Goal: Task Accomplishment & Management: Use online tool/utility

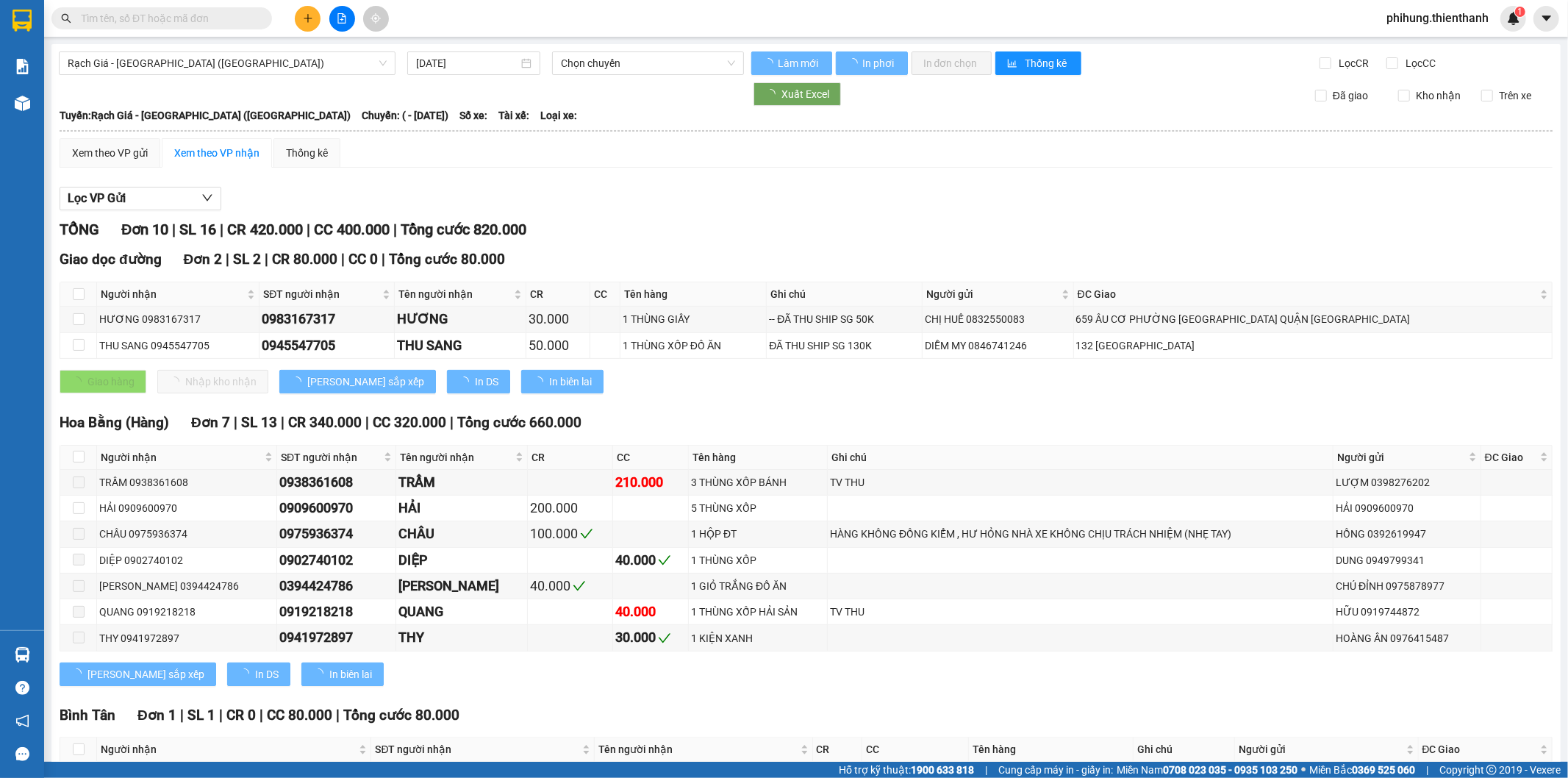
type input "[DATE]"
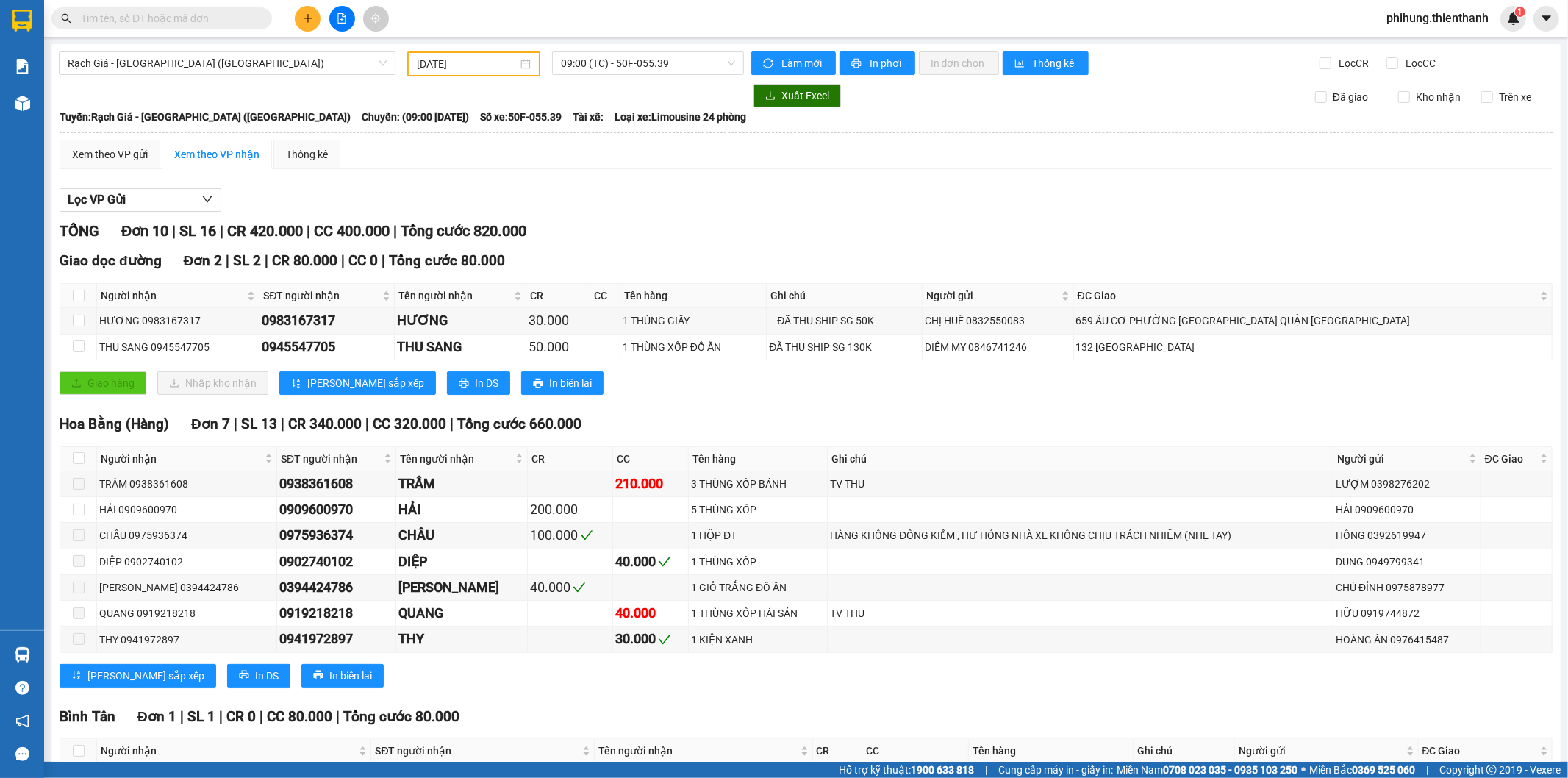
click at [1464, 17] on span "phihung.thienthanh" at bounding box center [1437, 18] width 126 height 18
click at [1443, 38] on span "Đăng xuất" at bounding box center [1443, 46] width 97 height 17
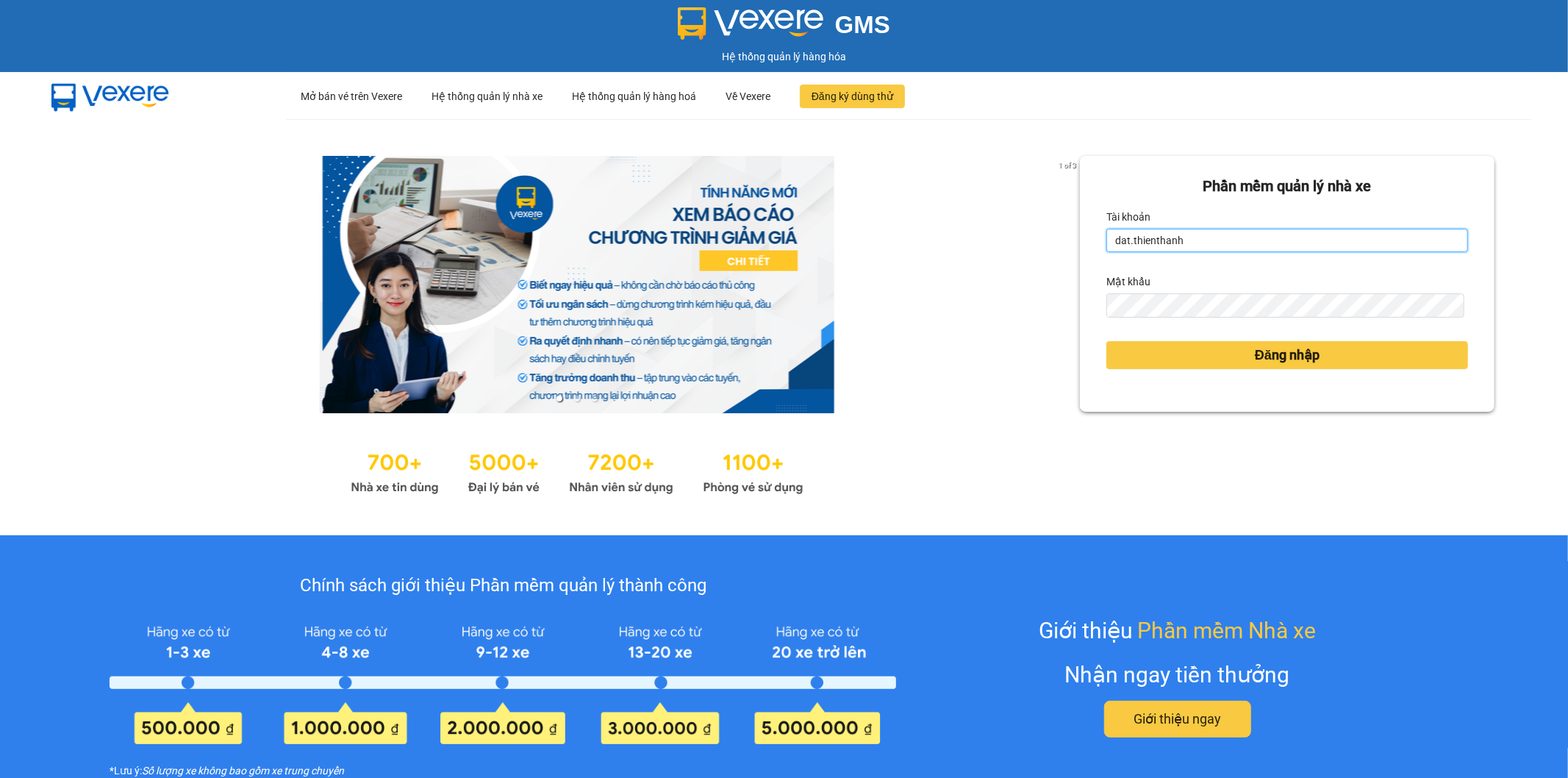
click at [1201, 232] on input "dat.thienthanh" at bounding box center [1287, 240] width 362 height 23
drag, startPoint x: 1189, startPoint y: 221, endPoint x: 1188, endPoint y: 239, distance: 18.0
click at [1187, 221] on div "Tài khoản" at bounding box center [1287, 216] width 362 height 23
click at [1191, 241] on input "dat.thienthanh" at bounding box center [1287, 240] width 362 height 23
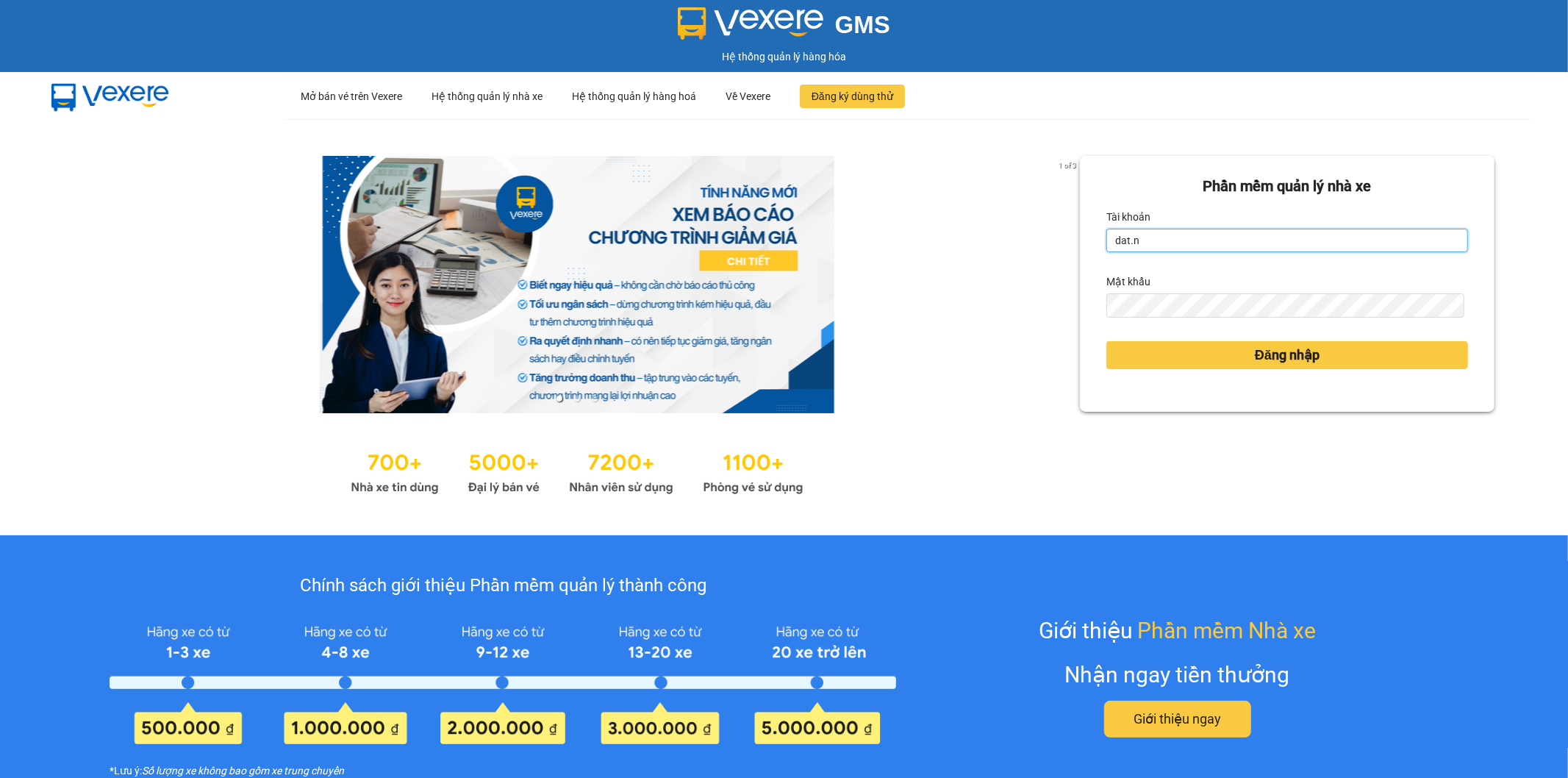
click at [1191, 241] on input "dat.n" at bounding box center [1287, 240] width 362 height 23
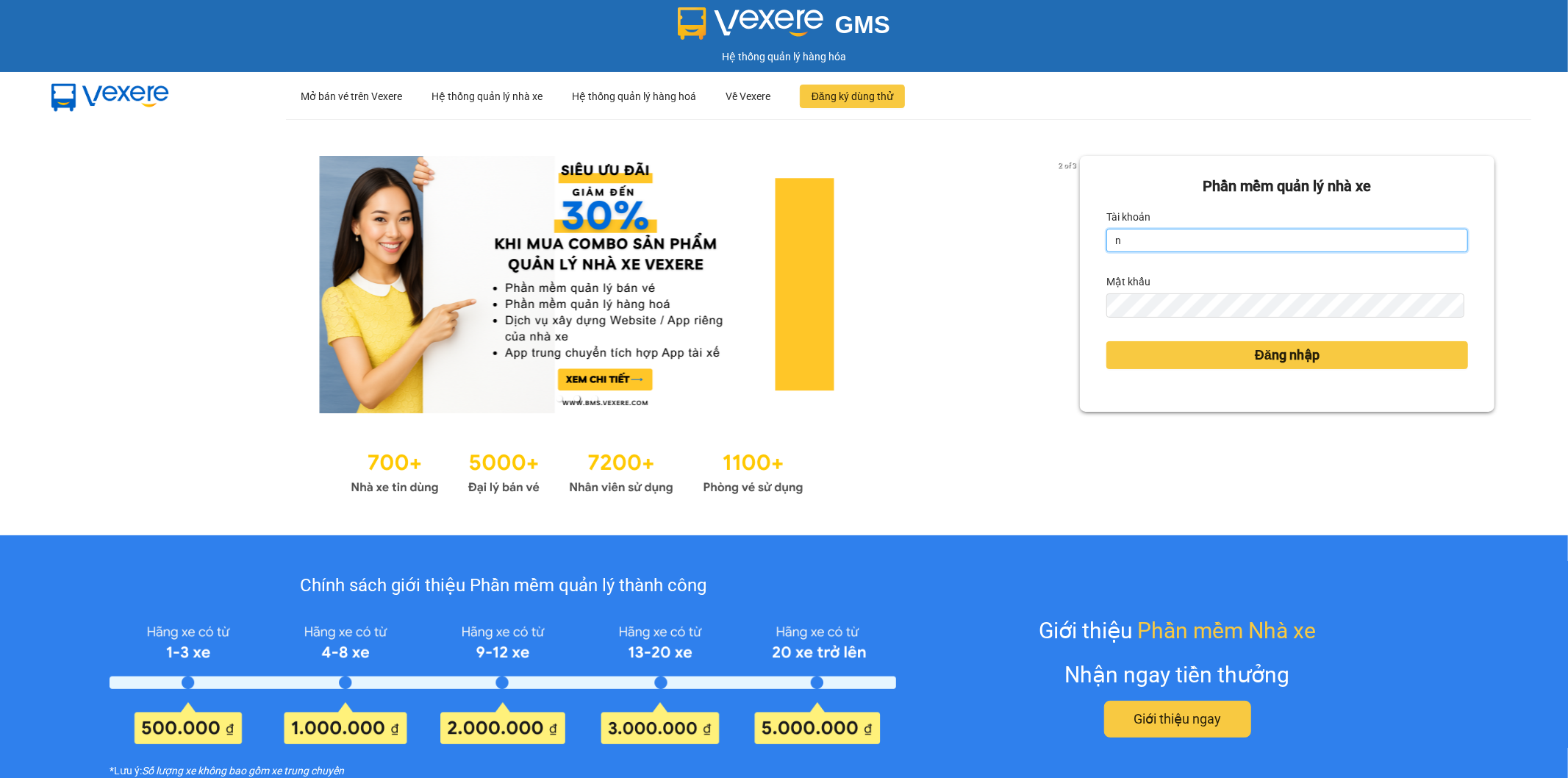
type input "nguyenanh.thienthanh"
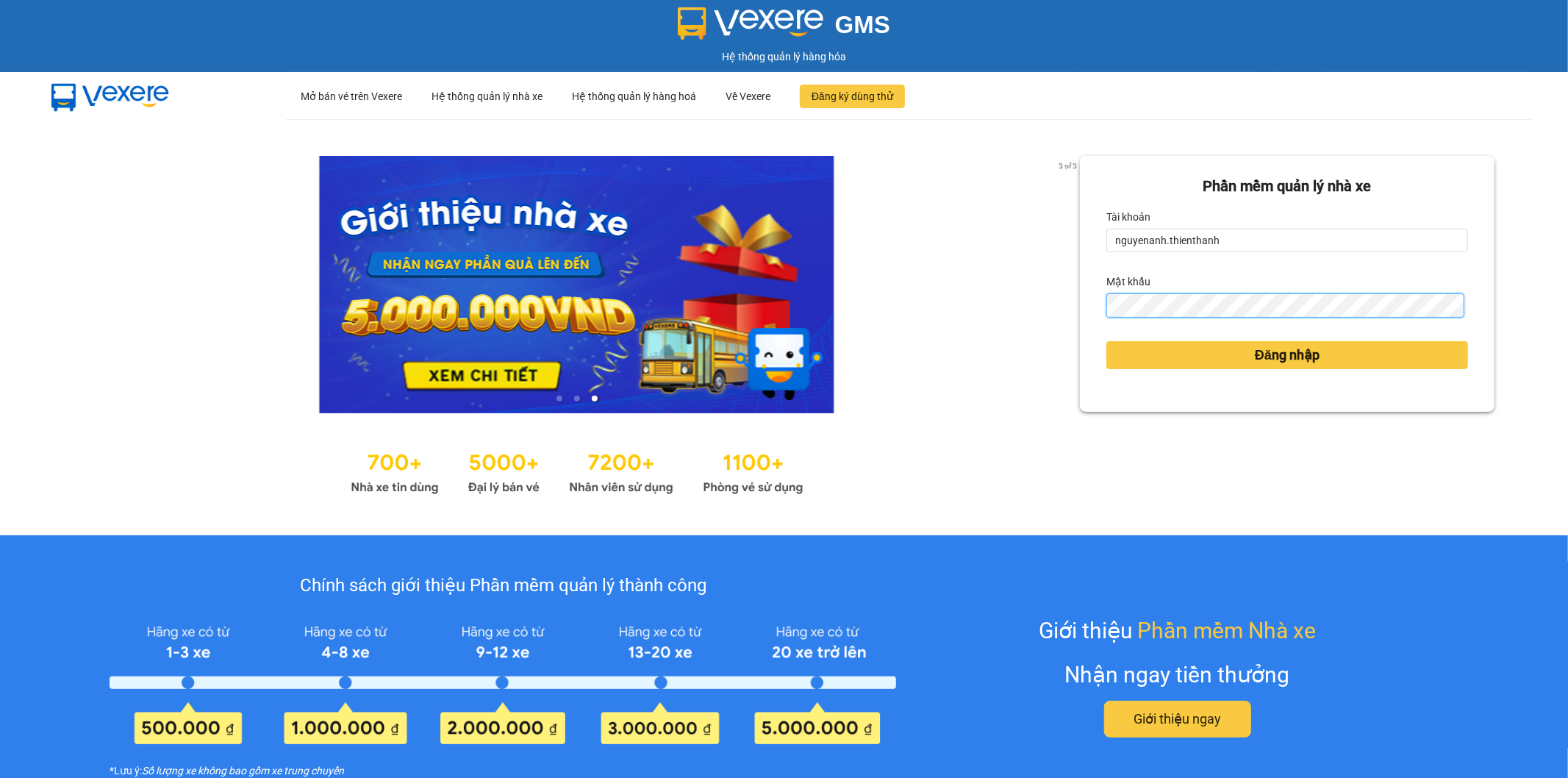
click at [1106, 341] on button "Đăng nhập" at bounding box center [1287, 355] width 362 height 28
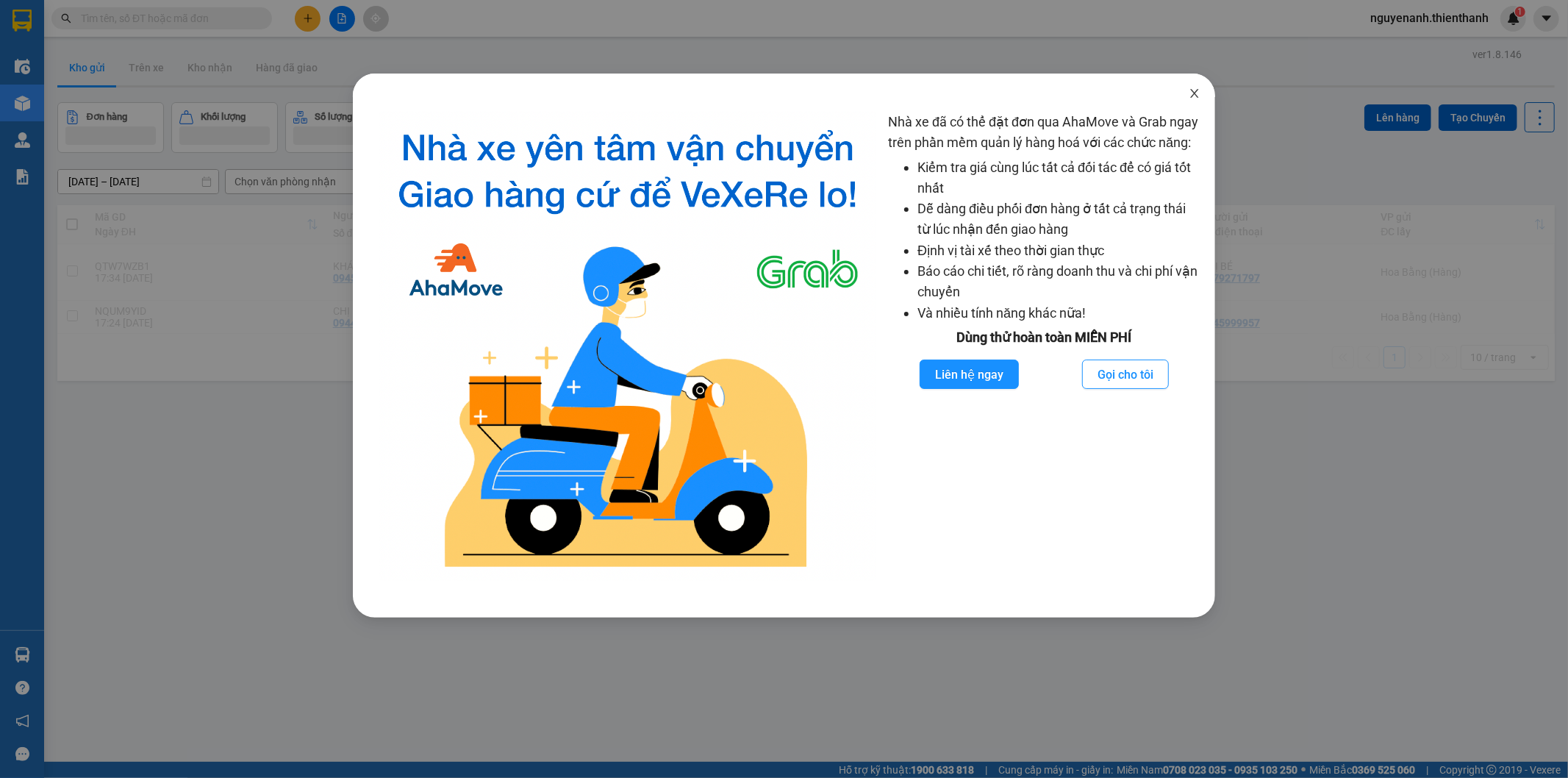
click at [1208, 86] on span "Close" at bounding box center [1194, 94] width 41 height 41
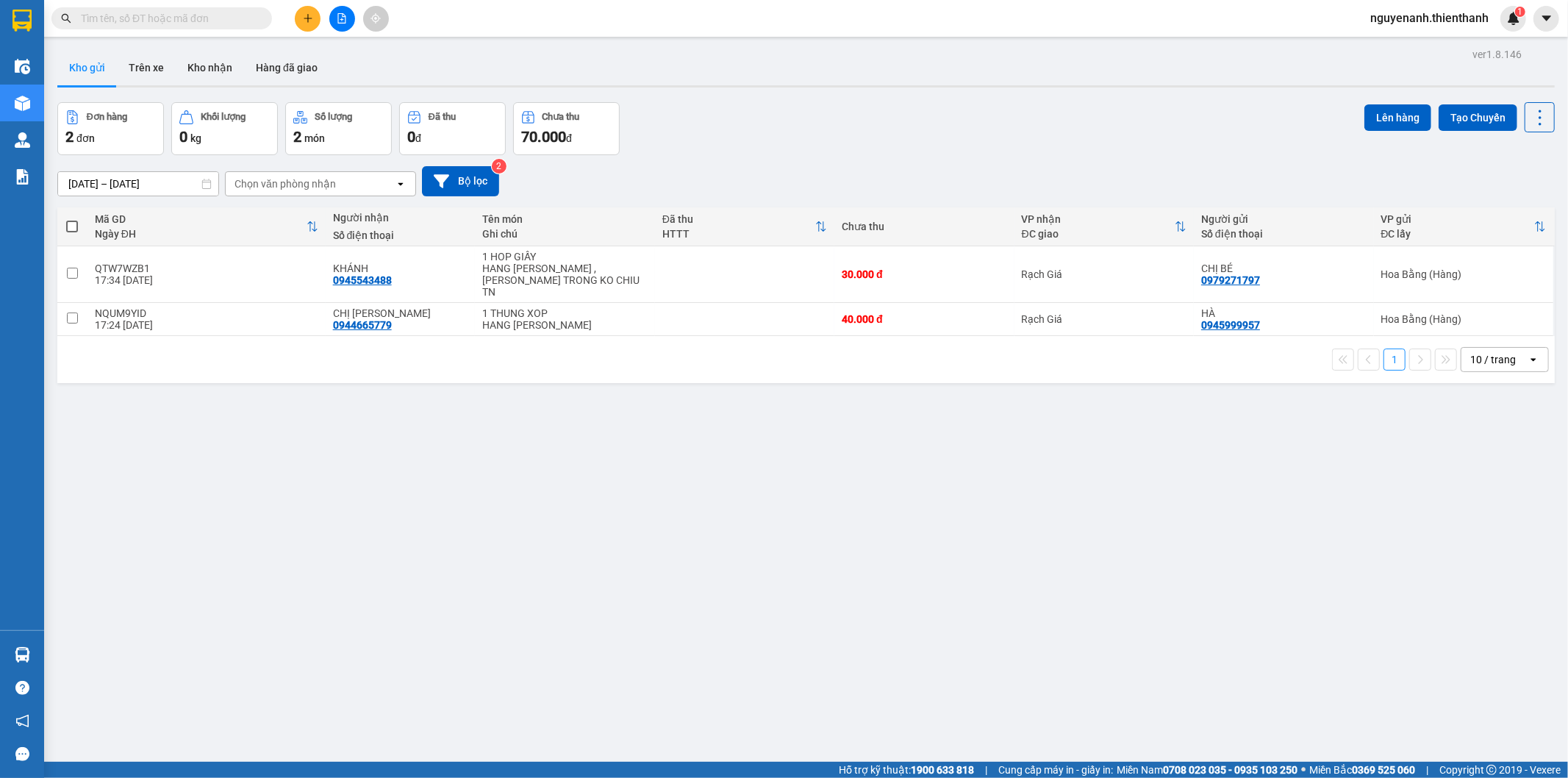
click at [346, 22] on icon "file-add" at bounding box center [342, 19] width 11 height 11
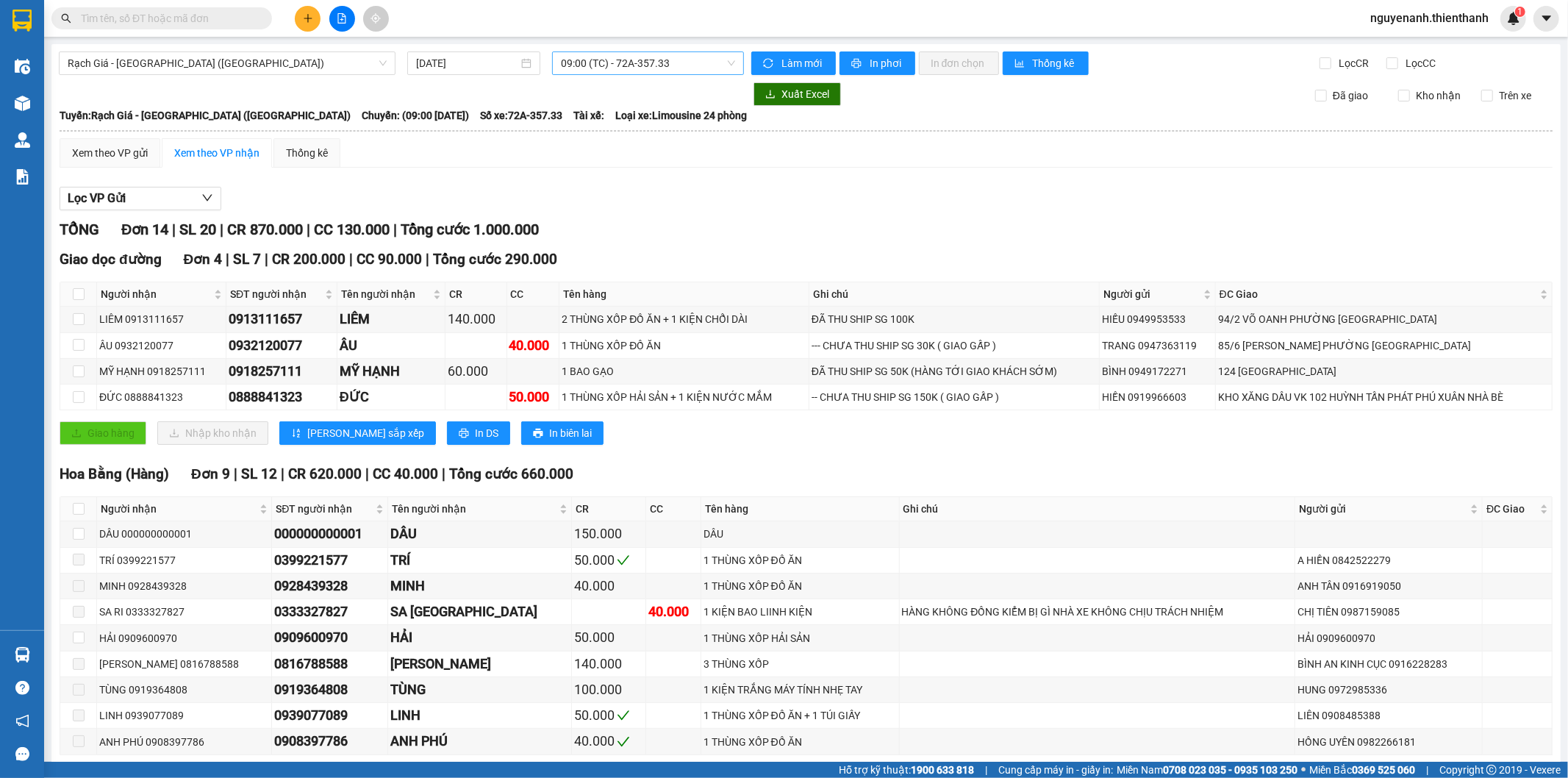
click at [601, 60] on span "09:00 (TC) - 72A-357.33" at bounding box center [647, 62] width 174 height 22
click at [589, 140] on div "11:00 (TC) - 50H-495.30" at bounding box center [614, 140] width 115 height 17
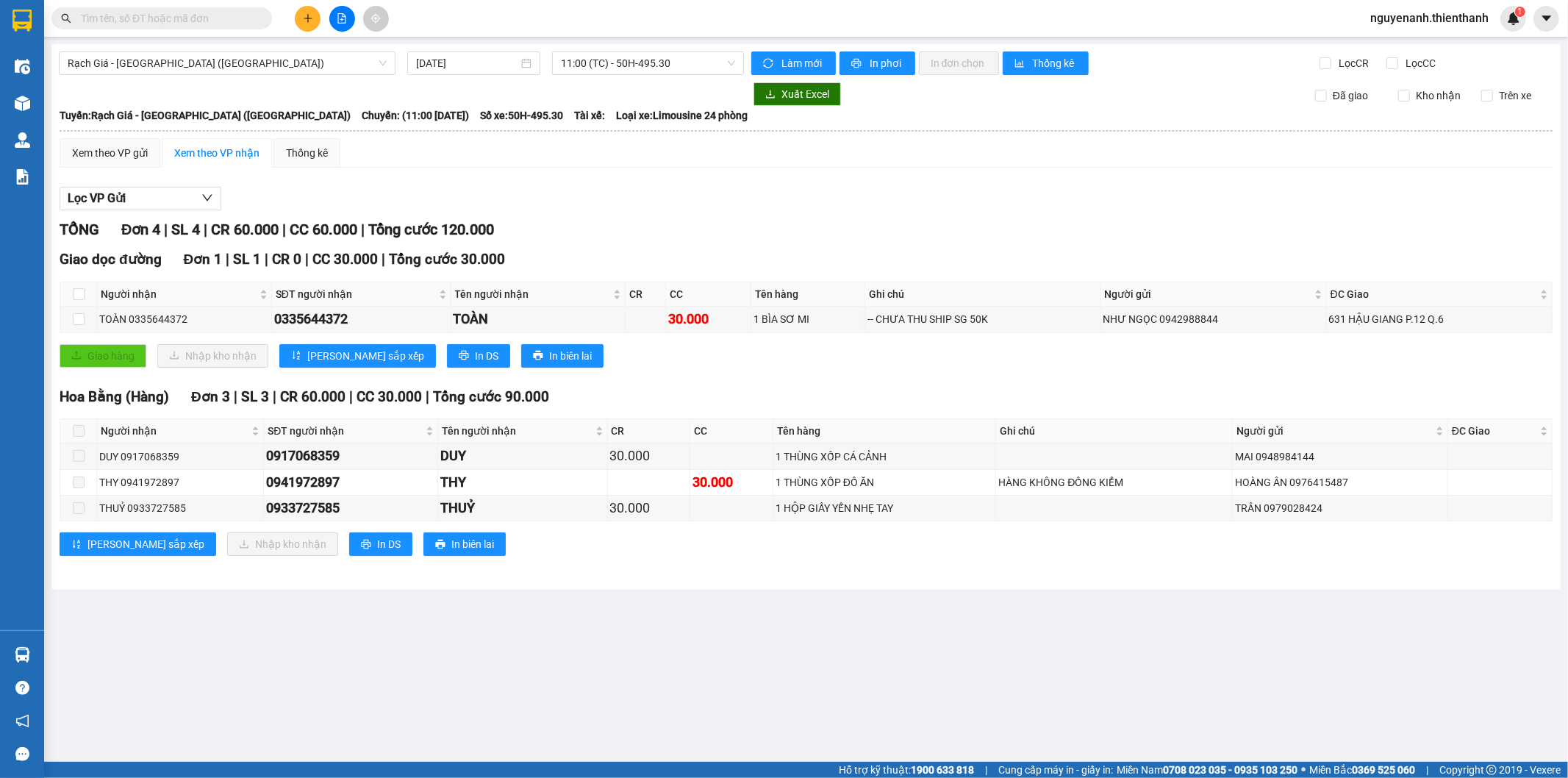
click at [623, 50] on div "Rạch Giá - [GEOGRAPHIC_DATA] ([GEOGRAPHIC_DATA]) [DATE] 11:00 (TC) - 50H-495.30…" at bounding box center [806, 317] width 1509 height 546
drag, startPoint x: 625, startPoint y: 68, endPoint x: 622, endPoint y: 106, distance: 38.1
click at [625, 69] on span "11:00 (TC) - 50H-495.30" at bounding box center [647, 62] width 174 height 22
click at [616, 130] on div "11:00 (TC) - 50H-495.30" at bounding box center [618, 139] width 132 height 23
click at [625, 71] on span "11:00 (TC) - 50H-495.30" at bounding box center [647, 62] width 174 height 22
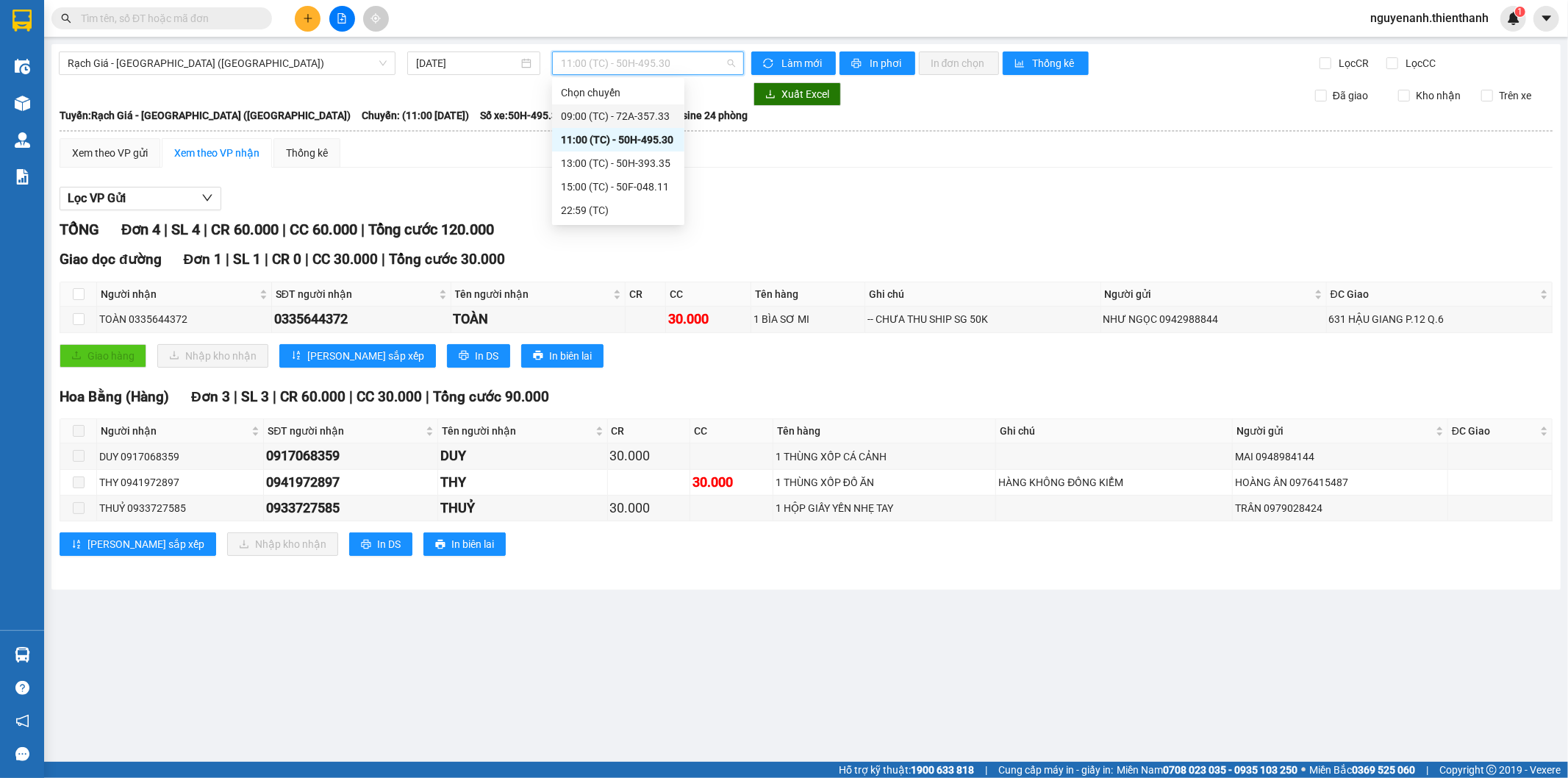
click at [622, 108] on div "09:00 (TC) - 72A-357.33" at bounding box center [618, 117] width 115 height 17
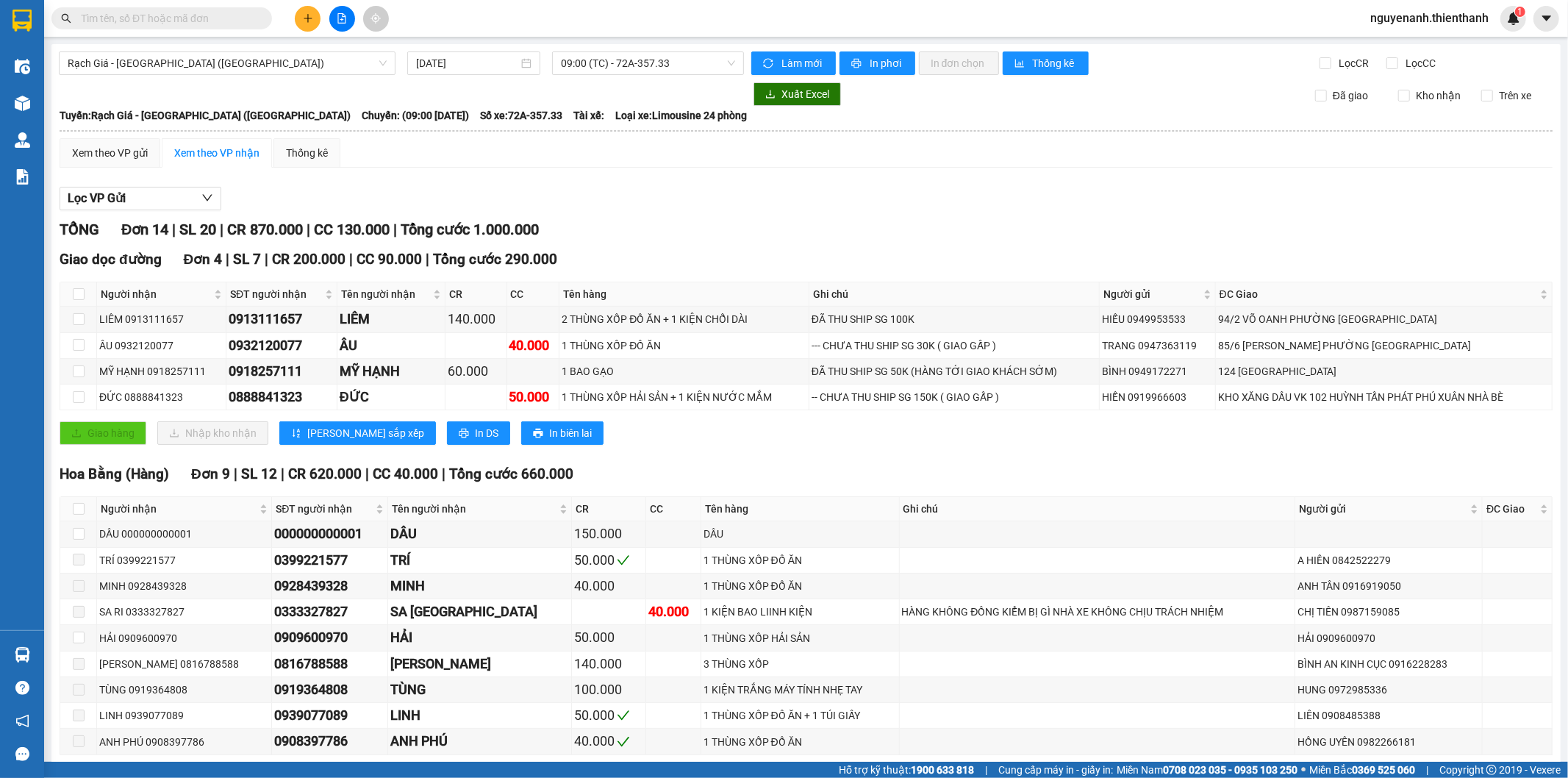
click at [502, 75] on div "Rạch Giá - [GEOGRAPHIC_DATA] ([GEOGRAPHIC_DATA]) [DATE] 09:00 (TC) - 72A-357.33…" at bounding box center [806, 502] width 1509 height 916
click at [486, 71] on div "[DATE]" at bounding box center [474, 62] width 133 height 23
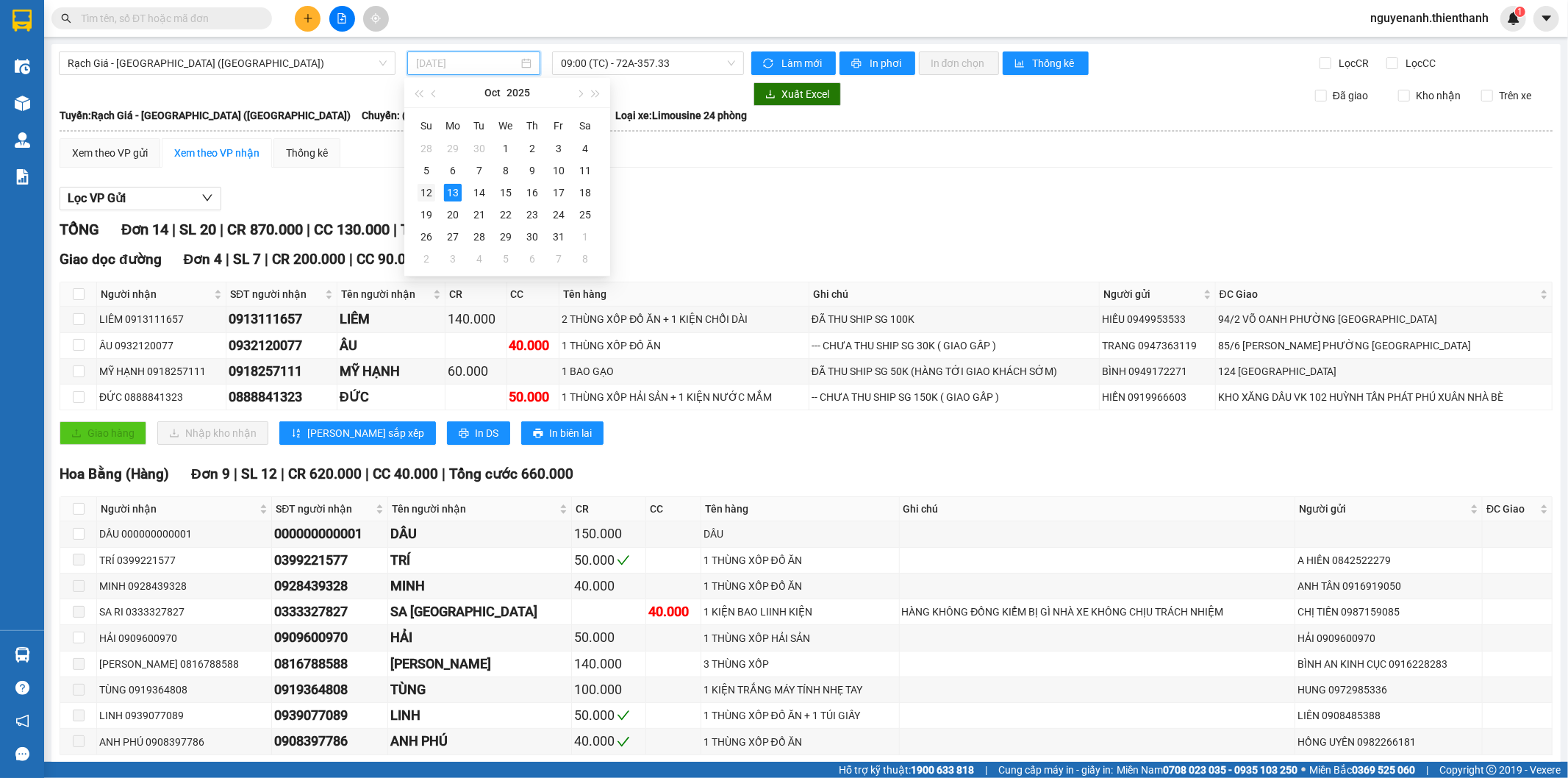
click at [425, 202] on td "12" at bounding box center [426, 192] width 26 height 22
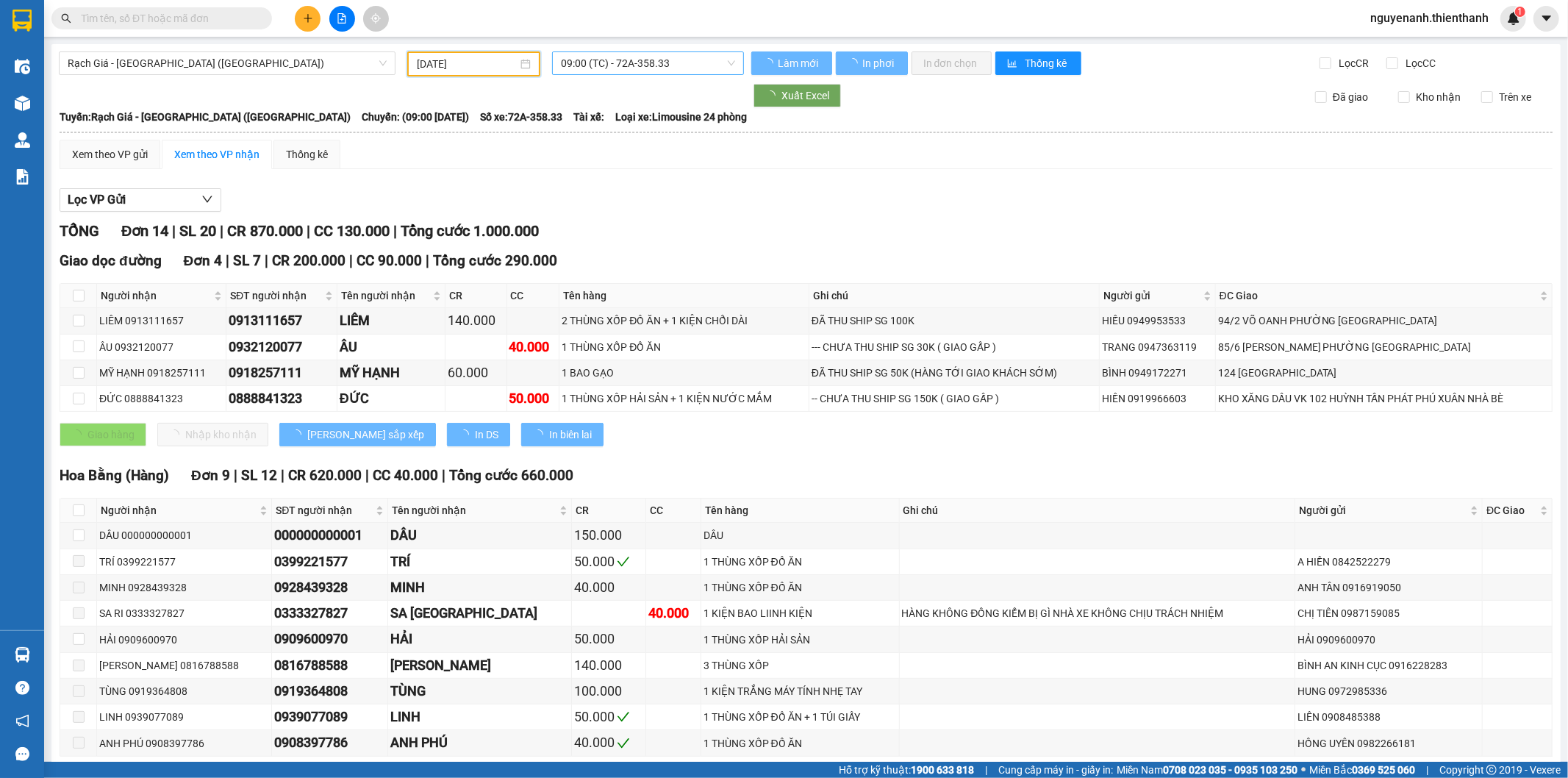
click at [629, 64] on span "09:00 (TC) - 72A-358.33" at bounding box center [647, 62] width 174 height 22
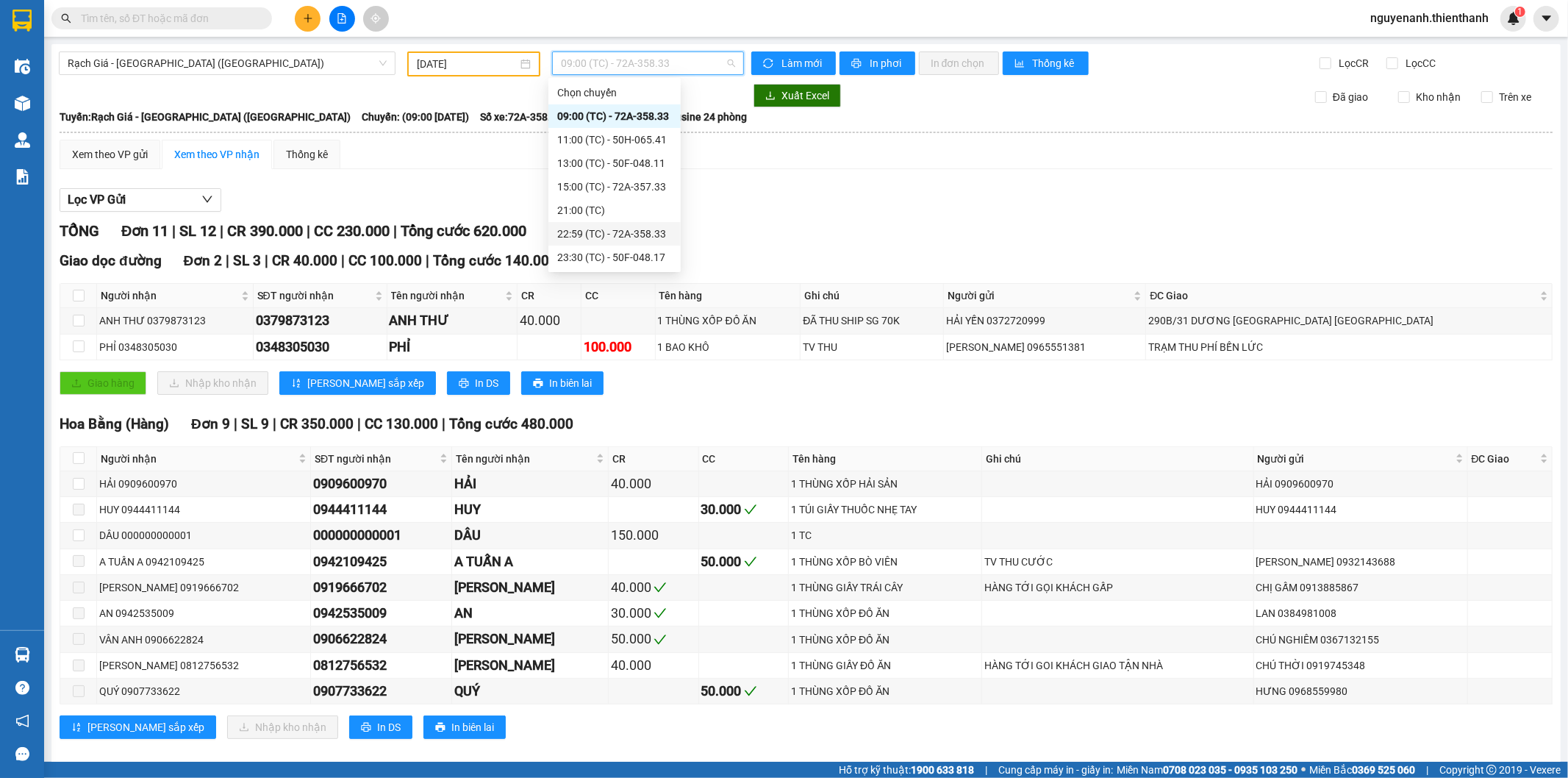
click at [634, 240] on div "22:59 (TC) - 72A-358.33" at bounding box center [614, 234] width 115 height 17
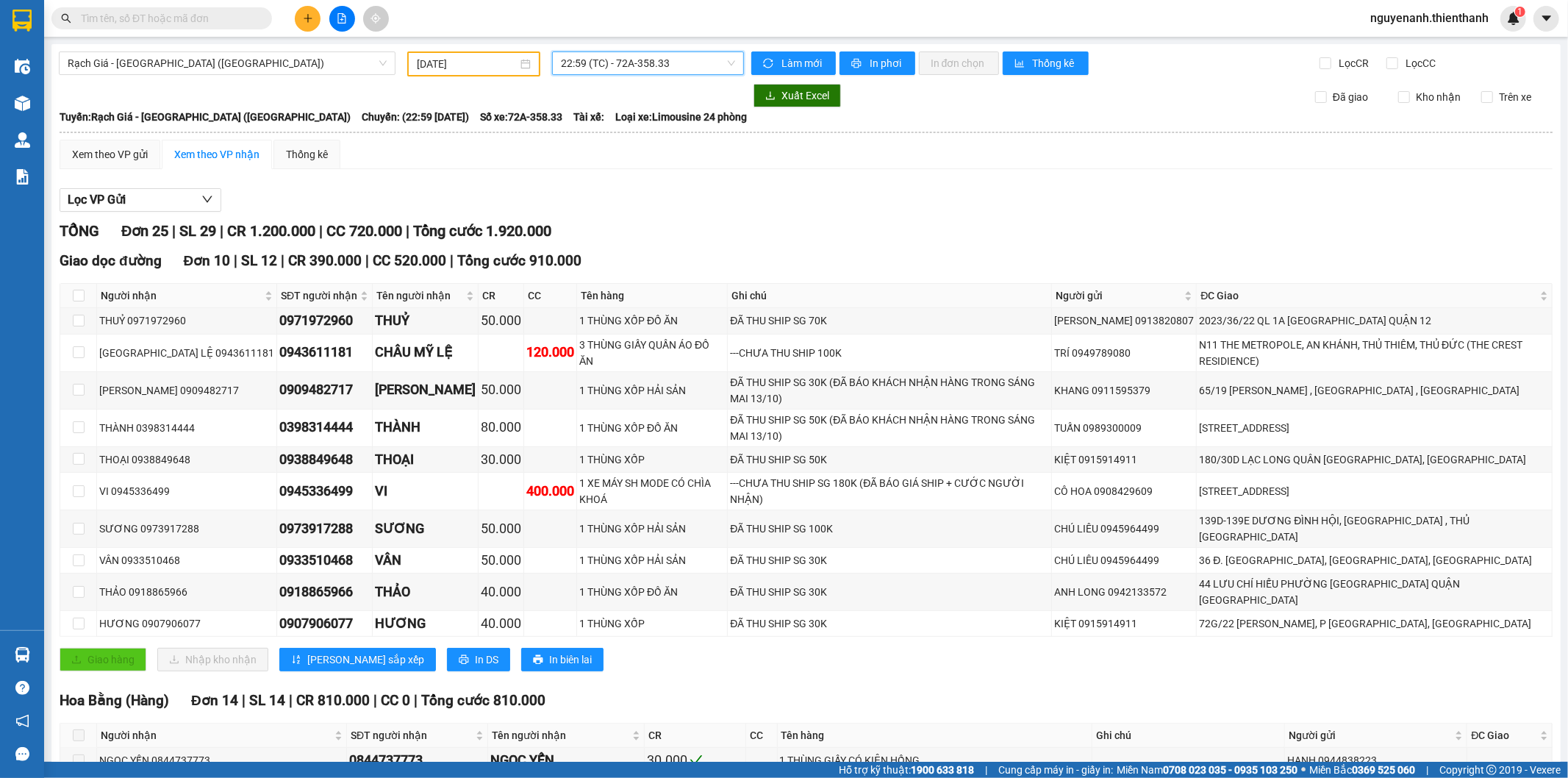
click at [431, 61] on input "[DATE]" at bounding box center [467, 64] width 101 height 17
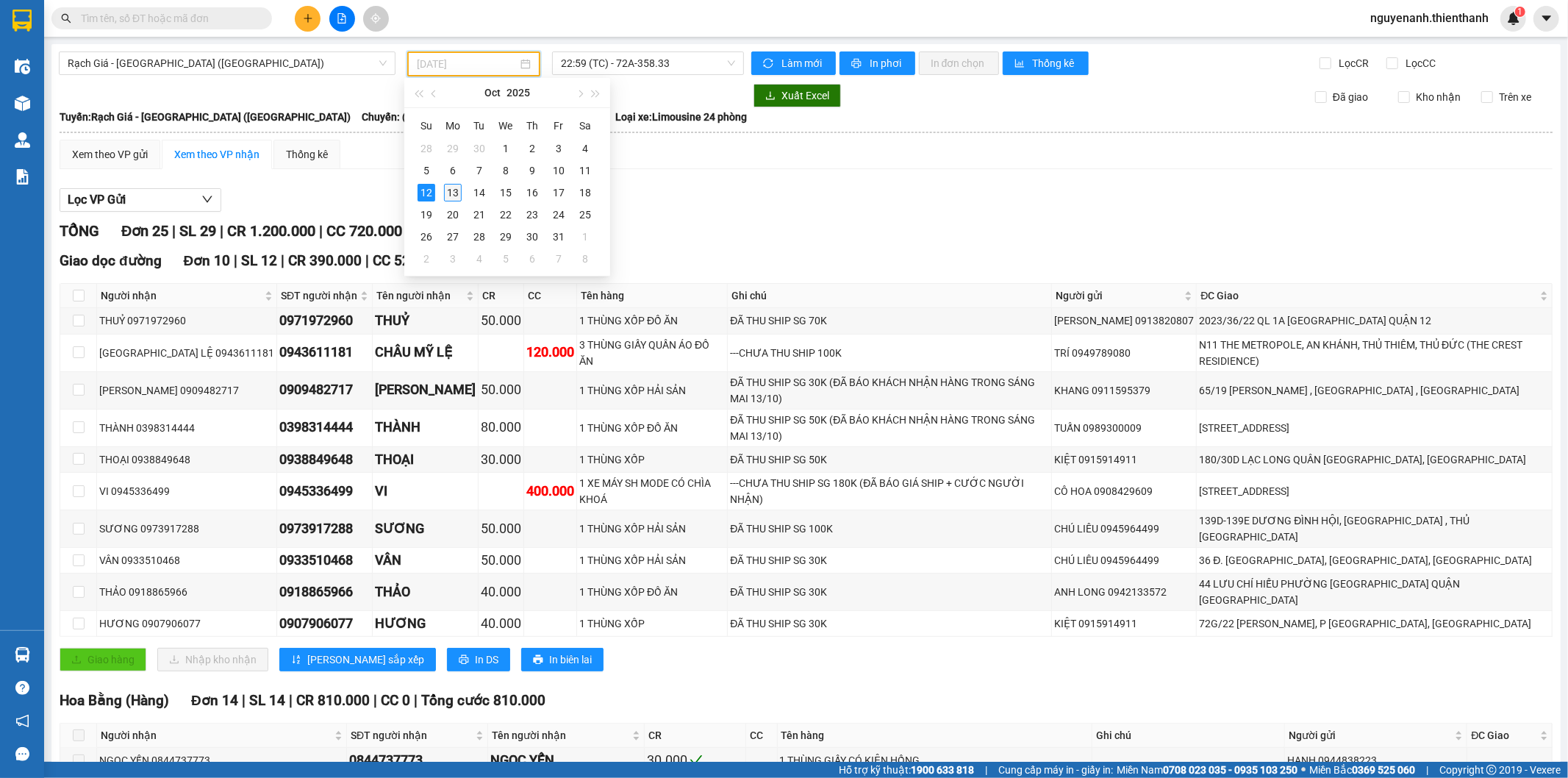
click at [458, 195] on div "13" at bounding box center [453, 192] width 17 height 17
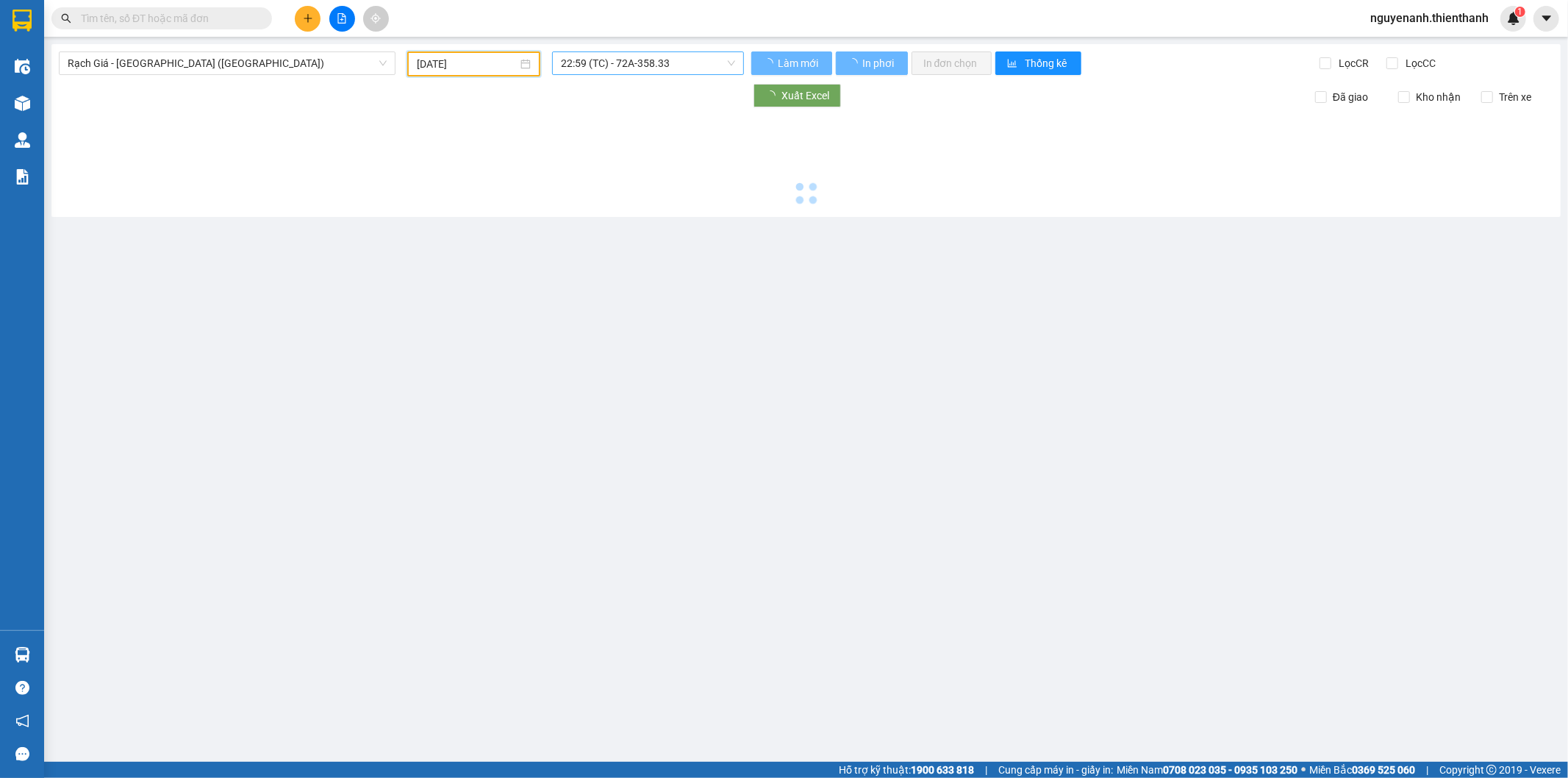
type input "[DATE]"
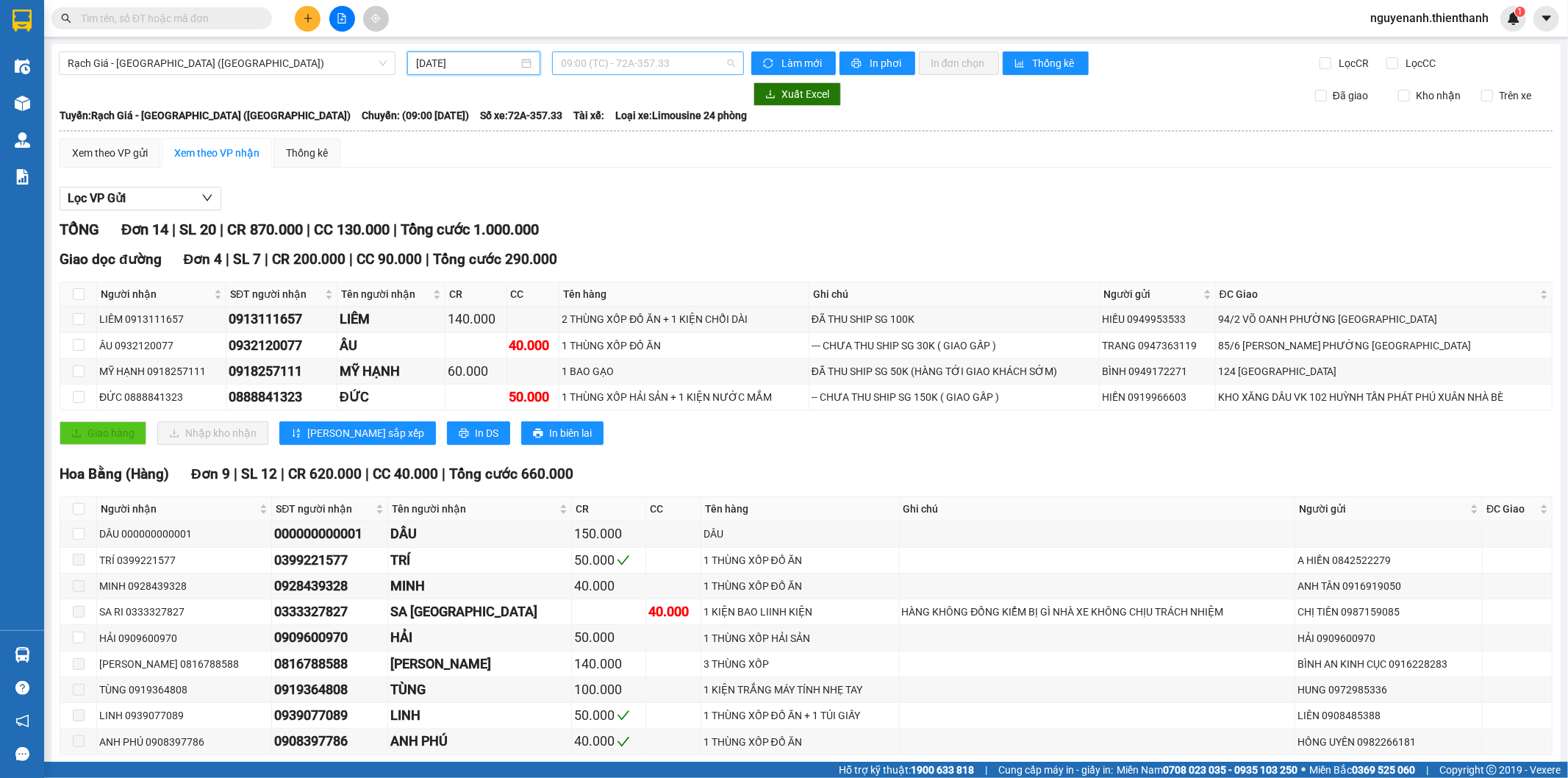
click at [640, 62] on span "09:00 (TC) - 72A-357.33" at bounding box center [647, 62] width 174 height 22
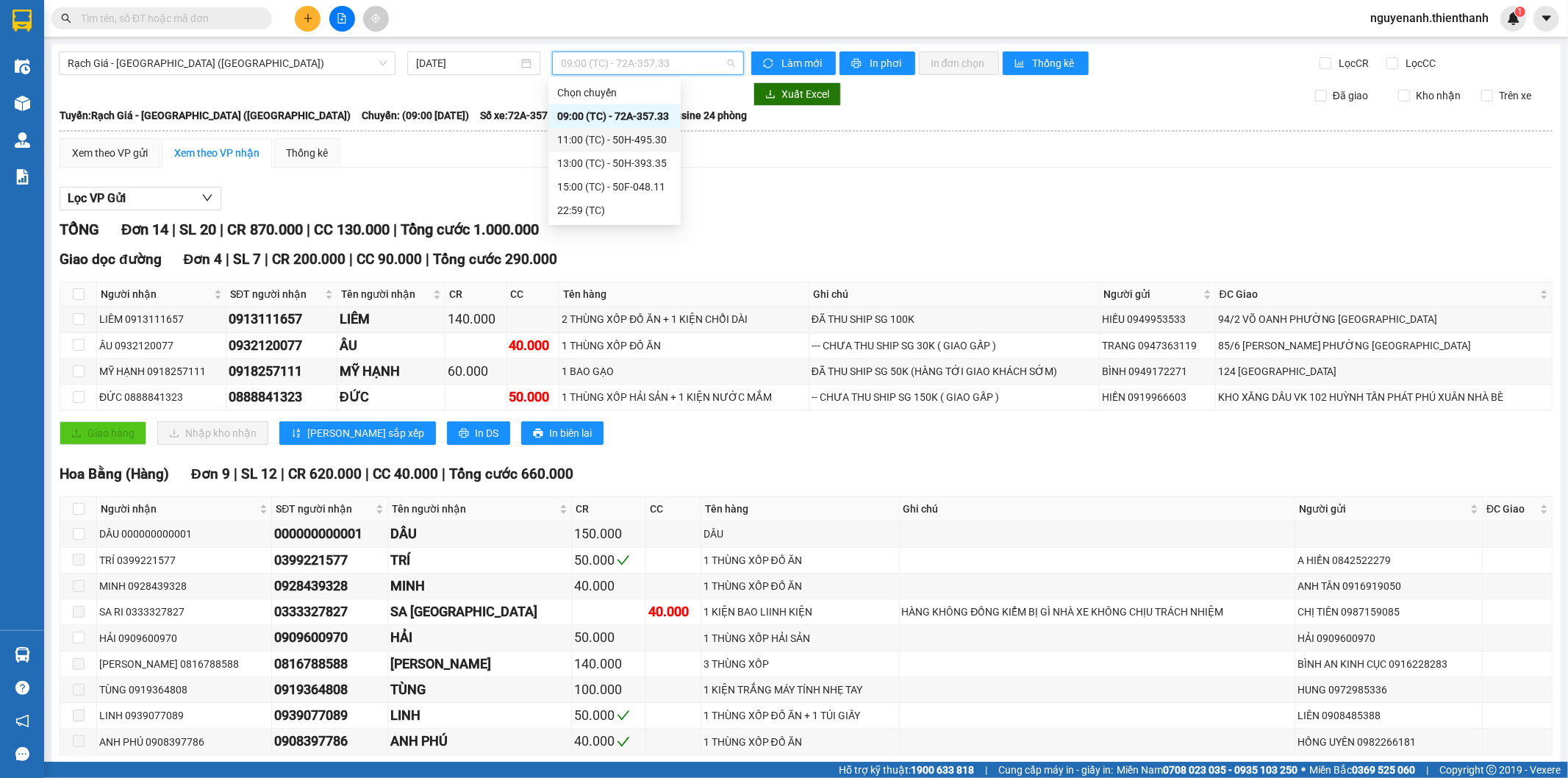
click at [629, 136] on div "11:00 (TC) - 50H-495.30" at bounding box center [614, 140] width 115 height 17
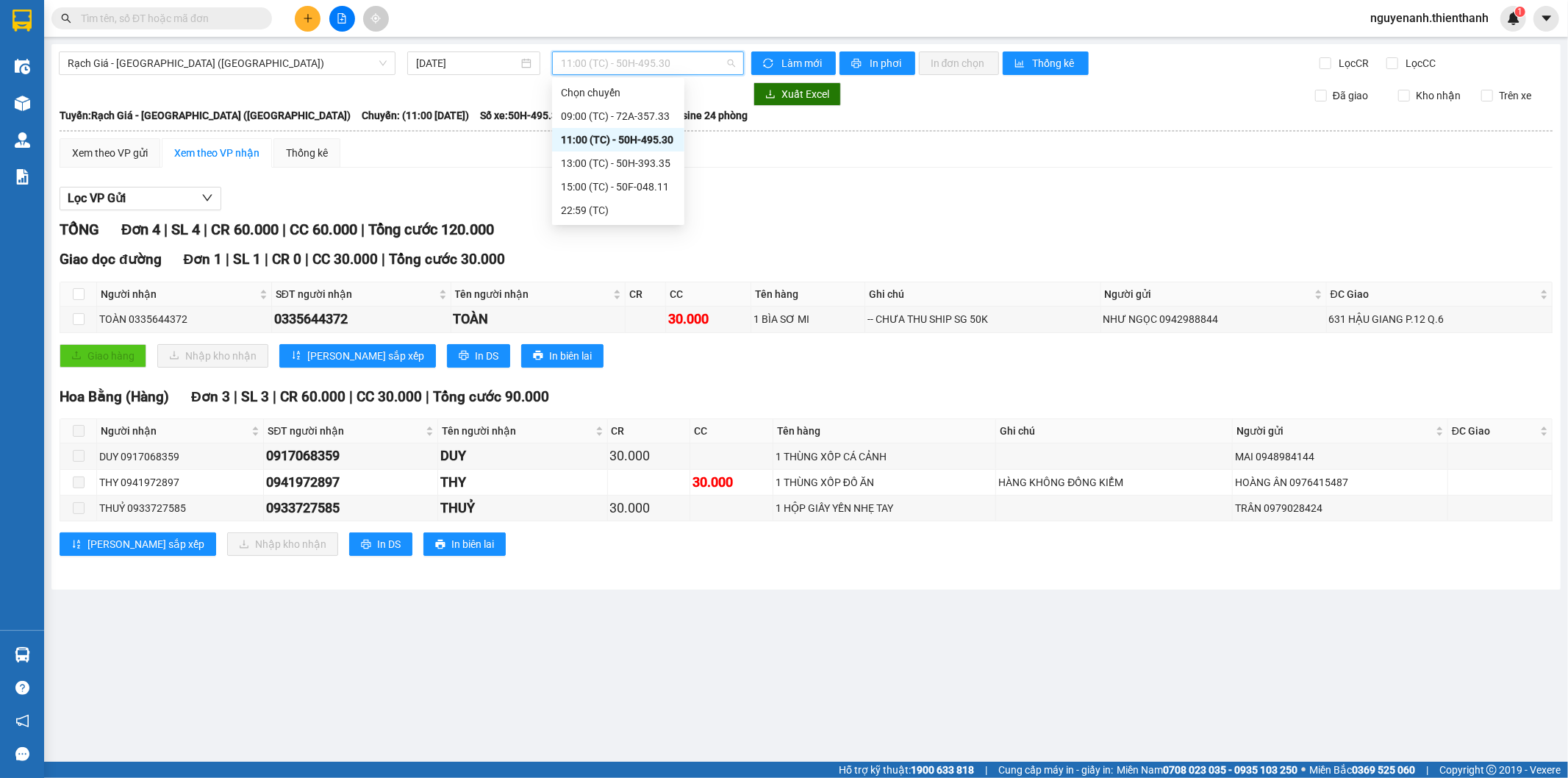
click at [640, 52] on span "11:00 (TC) - 50H-495.30" at bounding box center [647, 62] width 174 height 22
click at [618, 171] on div "13:00 (TC) - 50H-393.35" at bounding box center [618, 163] width 115 height 17
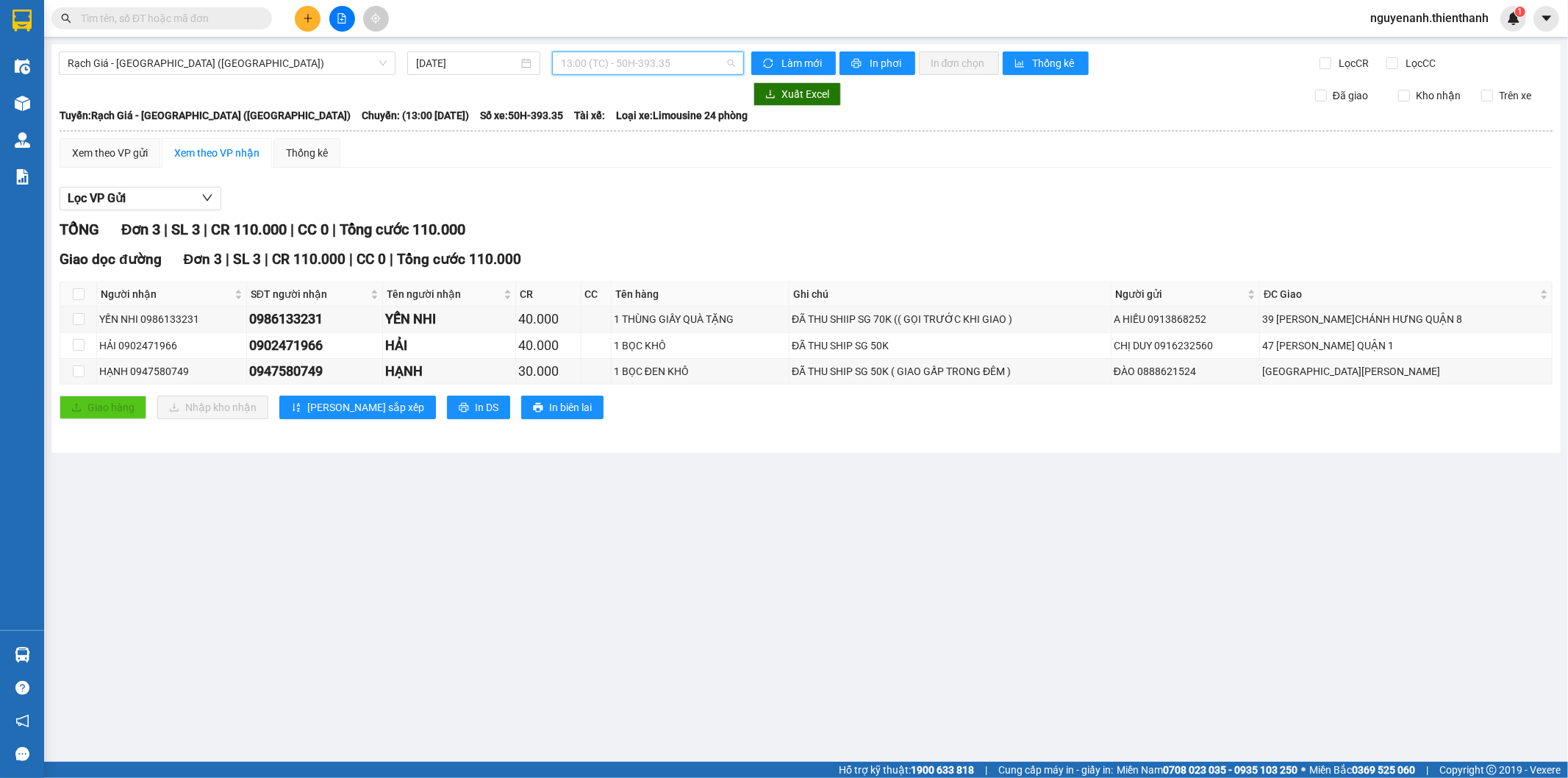
click at [642, 68] on span "13:00 (TC) - 50H-393.35" at bounding box center [647, 62] width 174 height 22
click at [635, 198] on div "22:59 (TC)" at bounding box center [618, 210] width 132 height 23
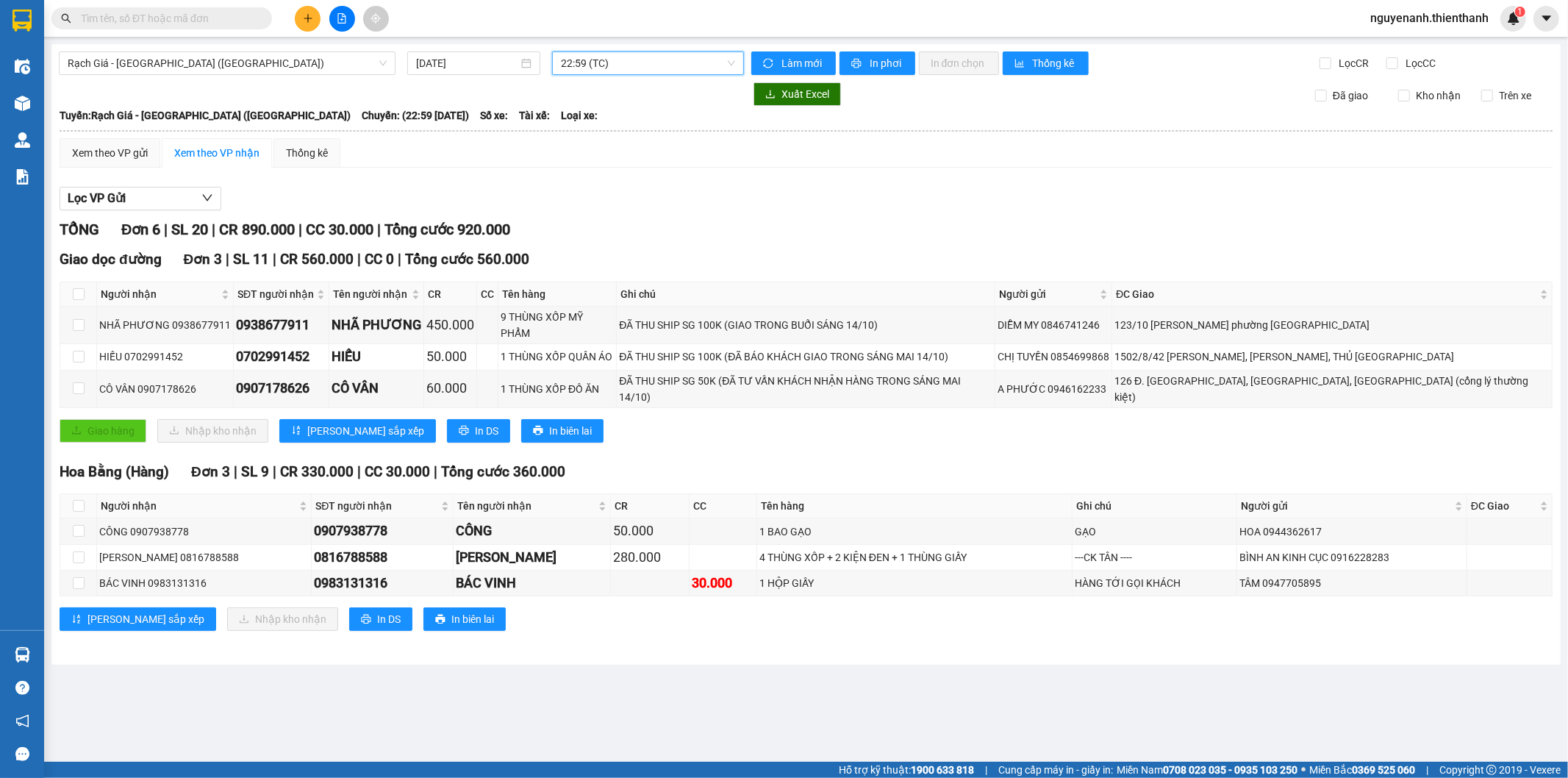
click at [647, 61] on span "22:59 (TC)" at bounding box center [647, 62] width 174 height 22
click at [601, 192] on div "15:00 (TC) - 50F-048.11" at bounding box center [618, 187] width 115 height 17
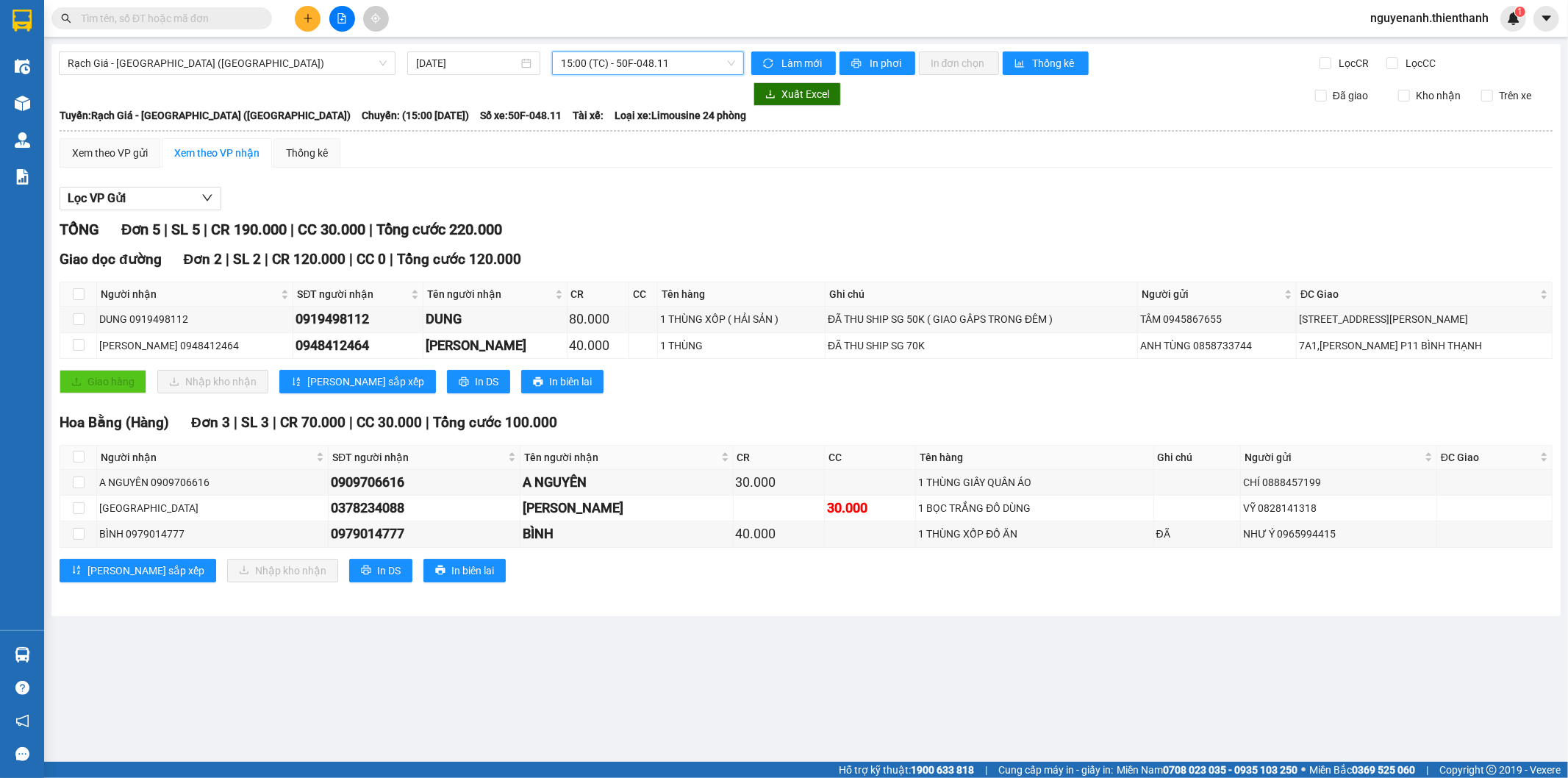
click at [650, 69] on span "15:00 (TC) - 50F-048.11" at bounding box center [647, 62] width 174 height 22
click at [631, 209] on div "22:59 (TC)" at bounding box center [618, 210] width 115 height 17
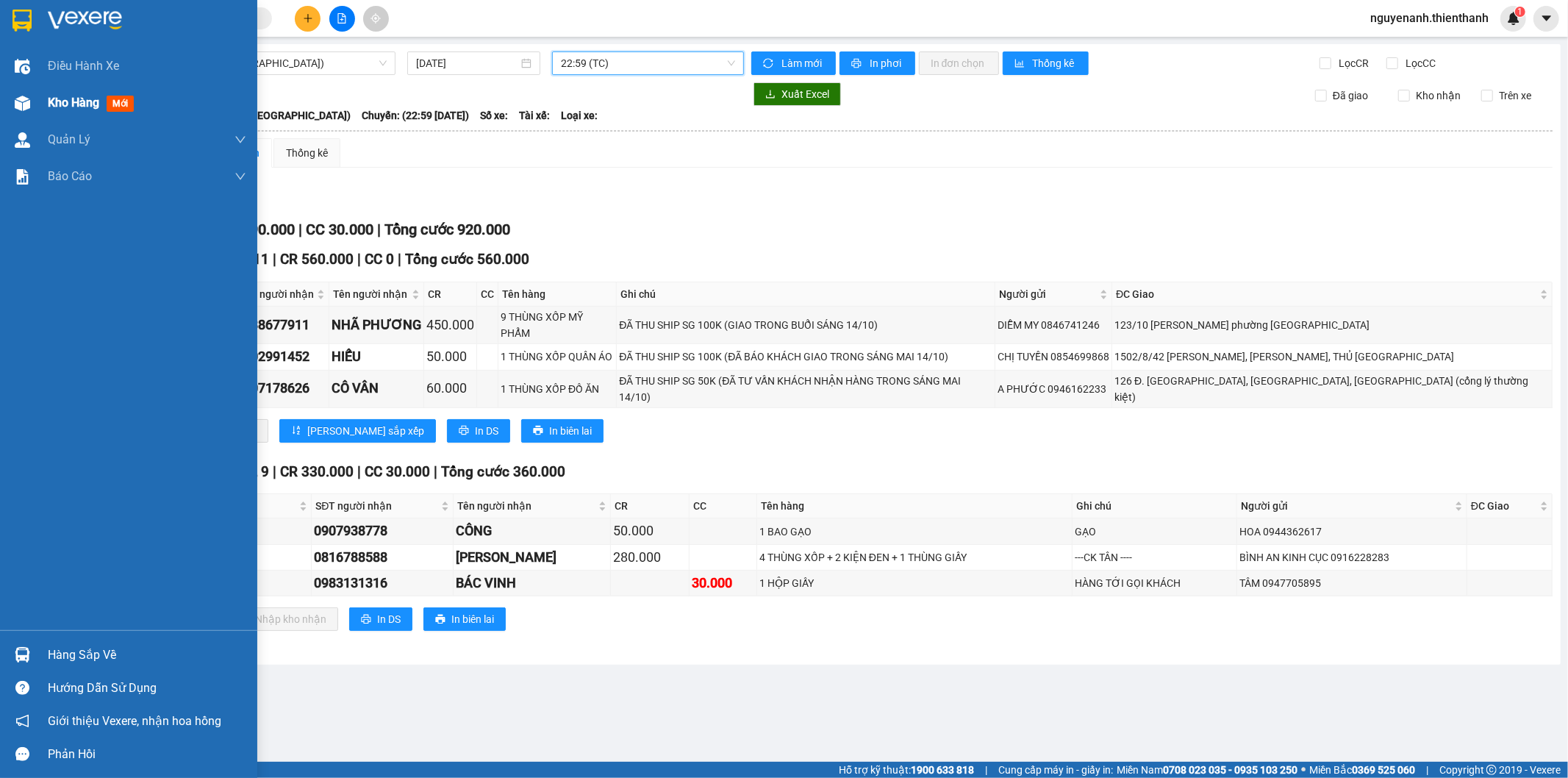
click at [8, 104] on div "Kho hàng mới" at bounding box center [129, 102] width 257 height 37
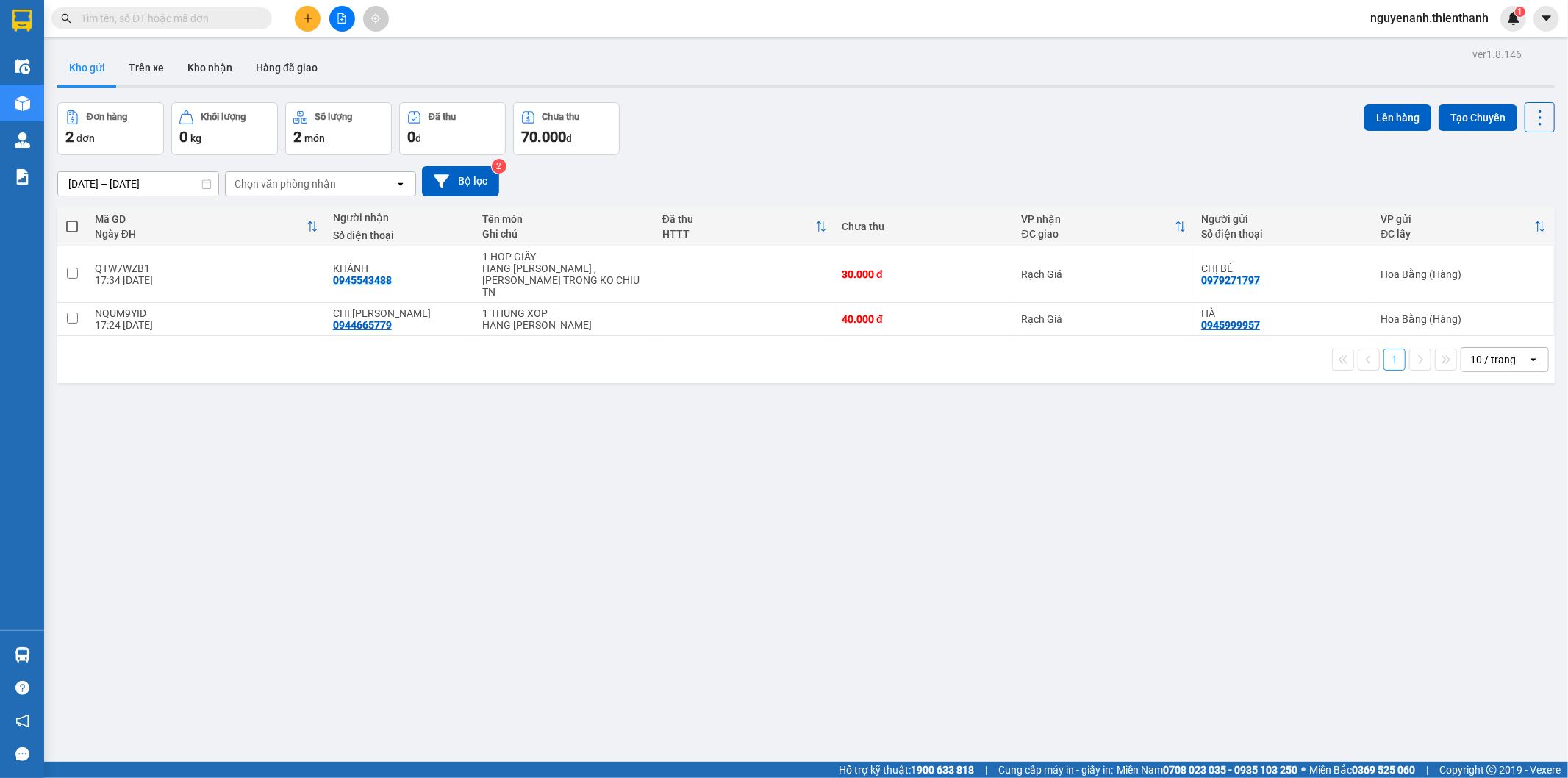
drag, startPoint x: 326, startPoint y: 2, endPoint x: 329, endPoint y: 17, distance: 15.3
click at [326, 2] on div "Kết quả tìm kiếm ( 0 ) Bộ lọc No Data nguyenanh.thienthanh 1" at bounding box center [784, 18] width 1568 height 37
click at [329, 17] on button at bounding box center [342, 19] width 26 height 26
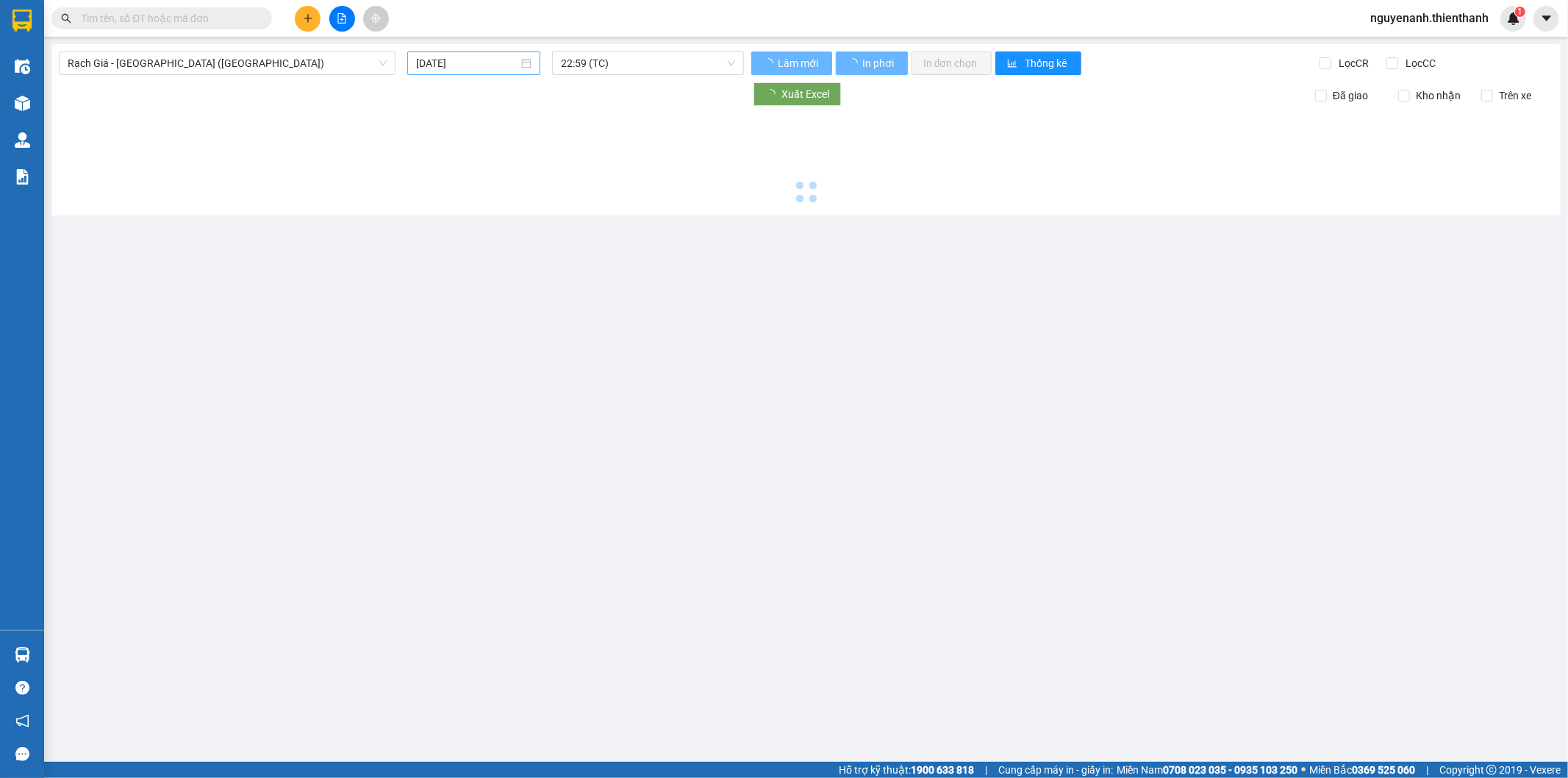
click at [459, 67] on input "[DATE]" at bounding box center [467, 63] width 102 height 17
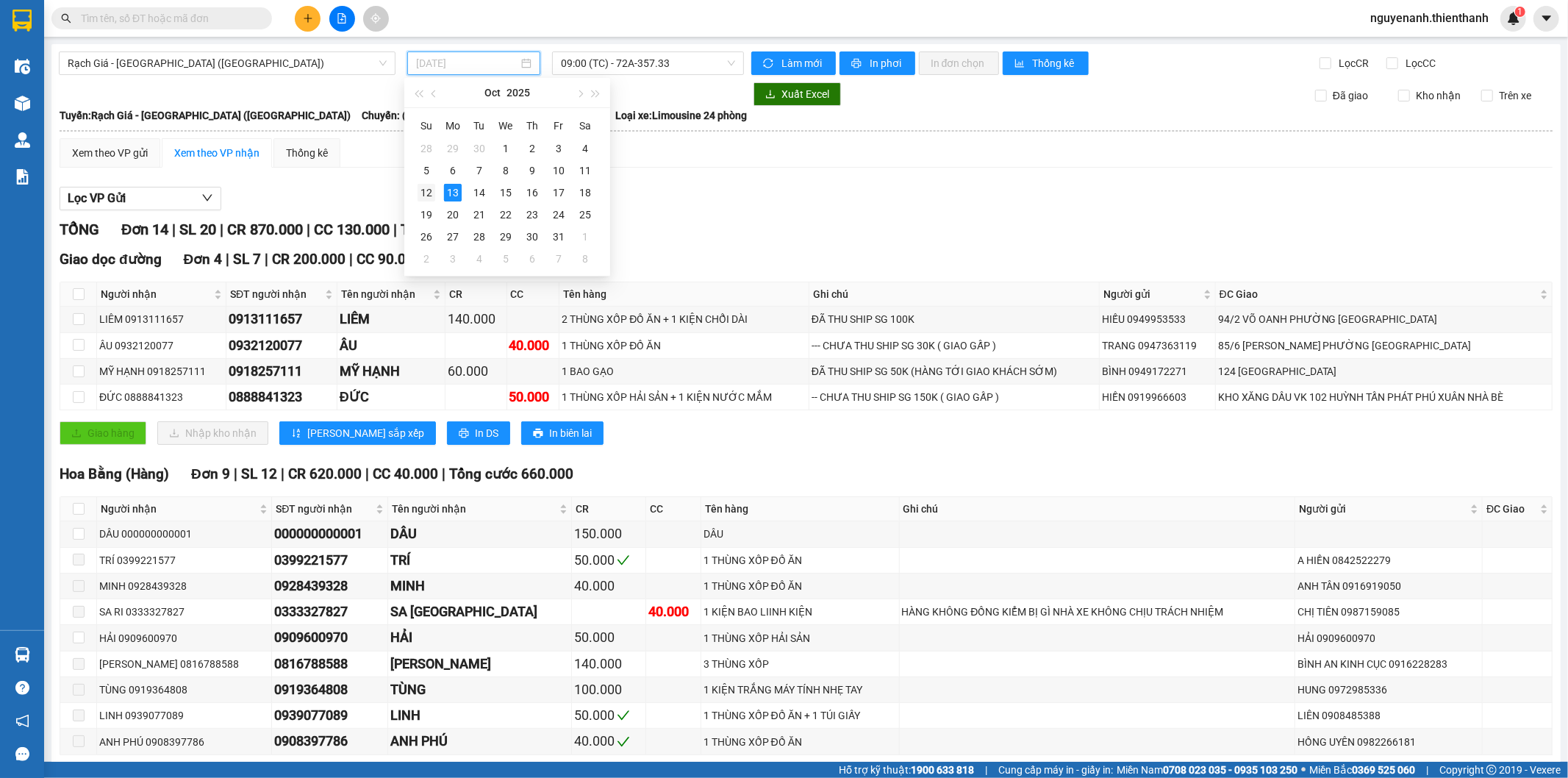
click at [426, 197] on div "12" at bounding box center [425, 192] width 17 height 17
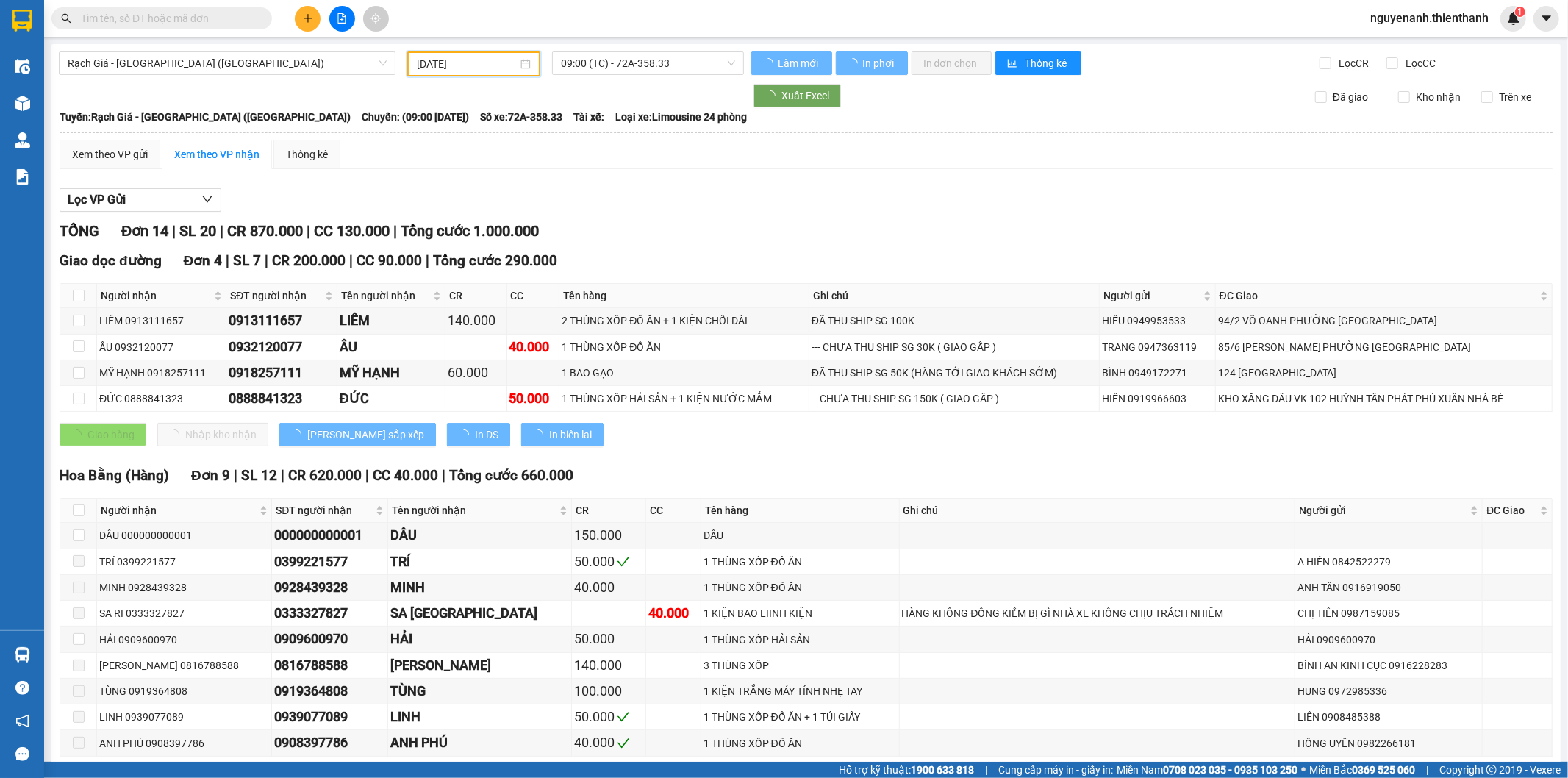
drag, startPoint x: 643, startPoint y: 69, endPoint x: 642, endPoint y: 77, distance: 8.1
click at [642, 77] on div "Rạch Giá - [GEOGRAPHIC_DATA] ([GEOGRAPHIC_DATA]) [DATE] 09:00 (TC) - 72A-358.33…" at bounding box center [806, 503] width 1509 height 917
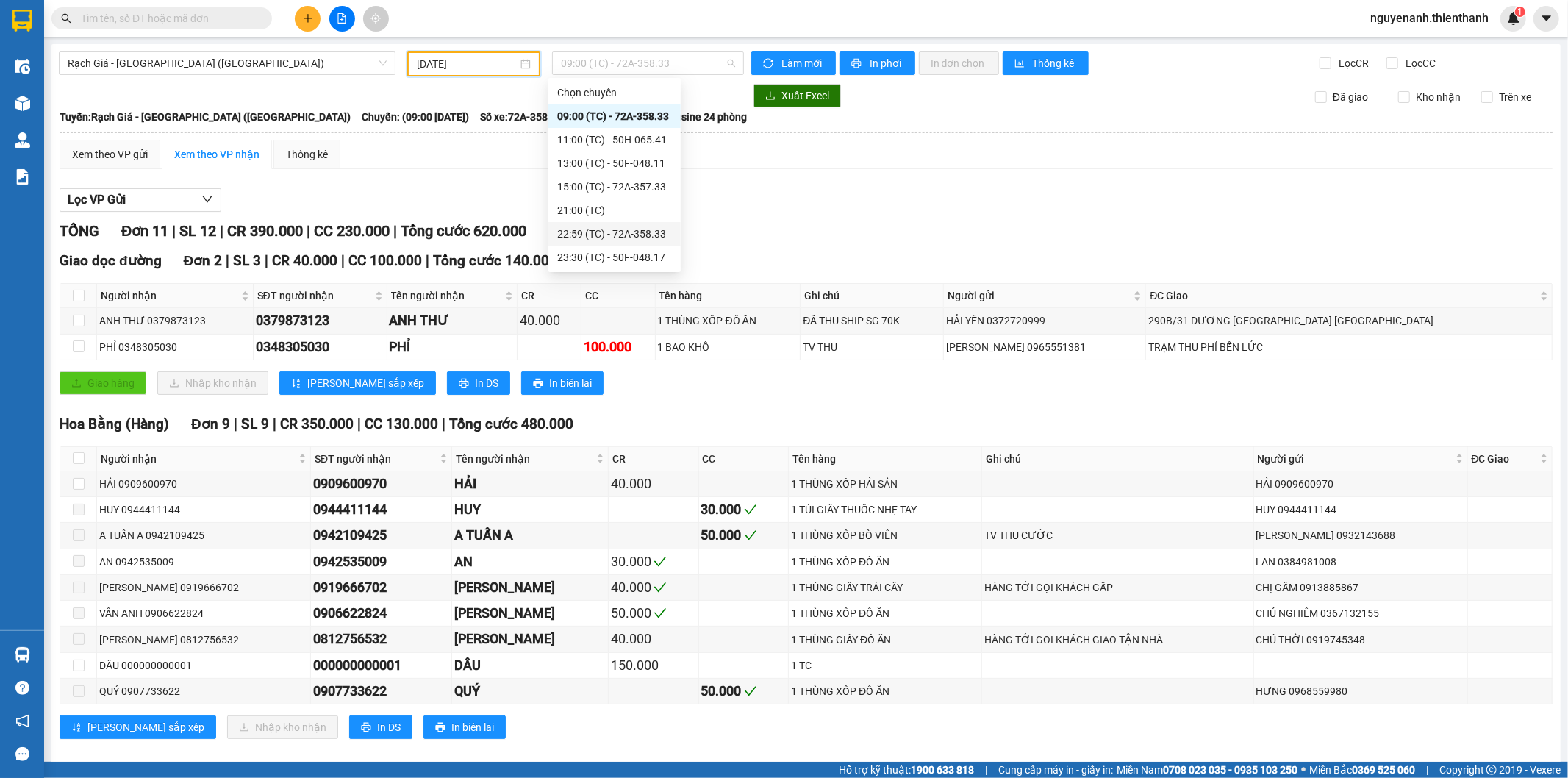
click at [589, 244] on div "22:59 (TC) - 72A-358.33" at bounding box center [614, 233] width 132 height 23
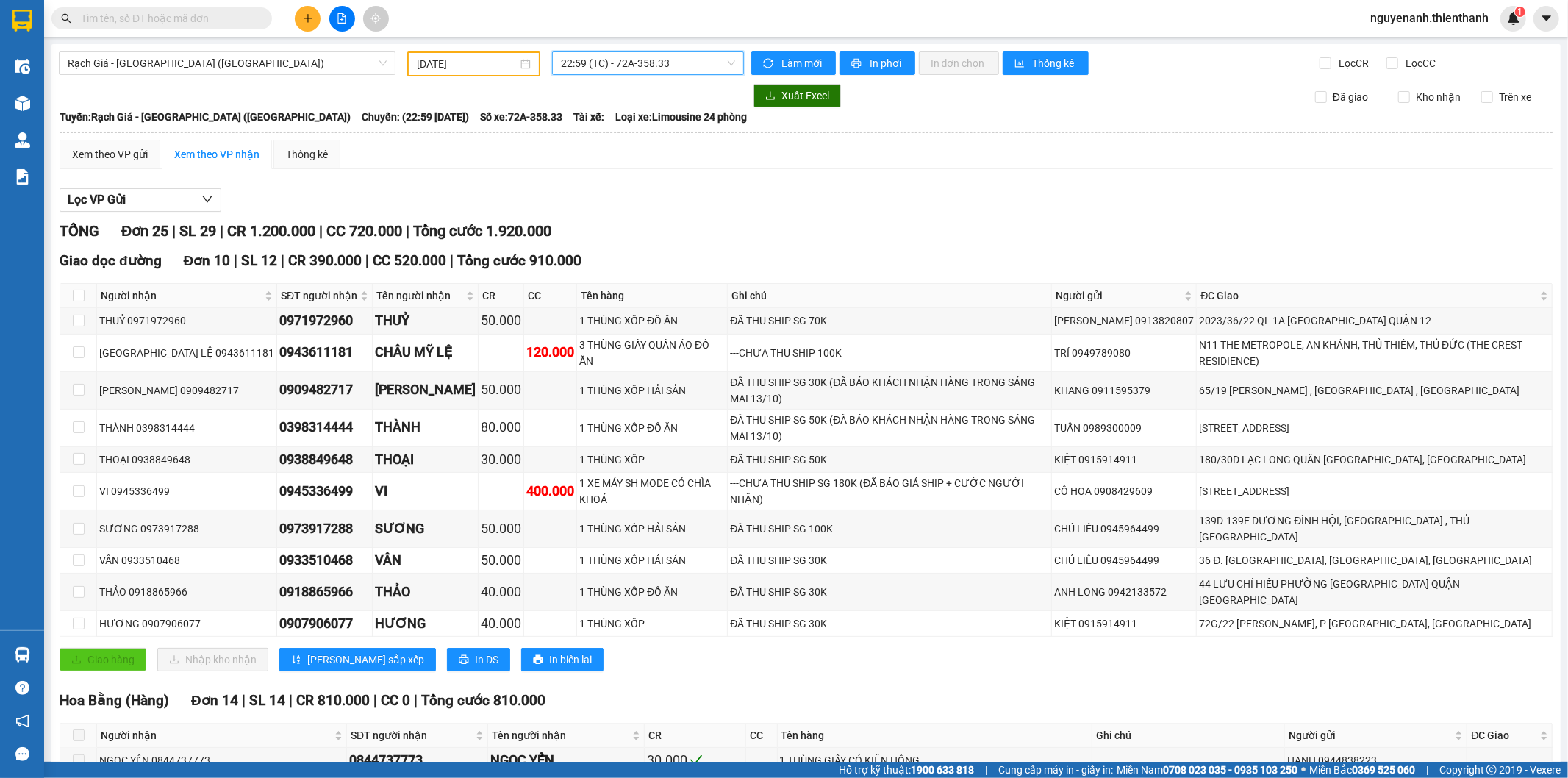
click at [491, 59] on input "[DATE]" at bounding box center [467, 64] width 101 height 17
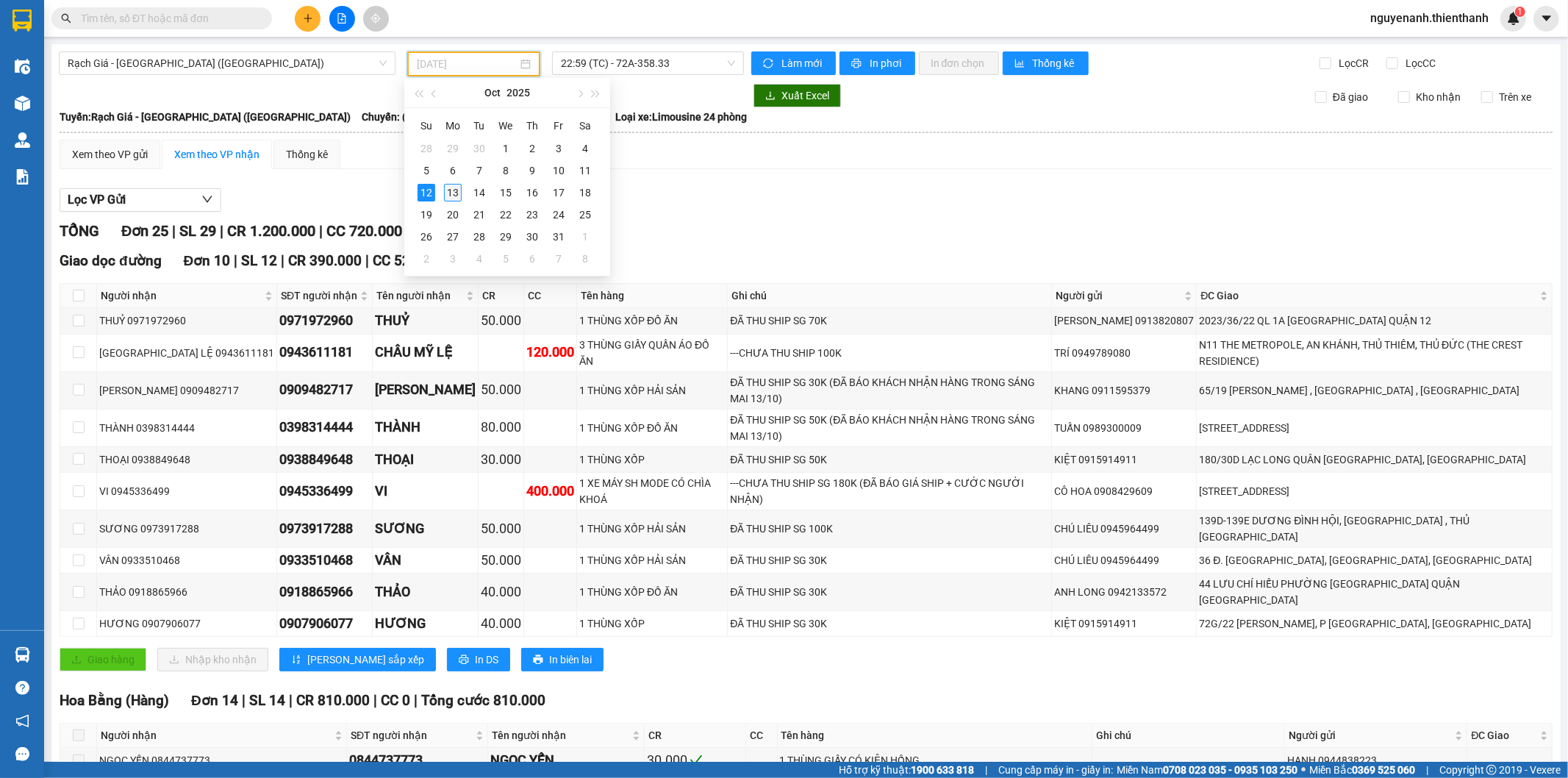
click at [446, 189] on div "13" at bounding box center [453, 192] width 17 height 17
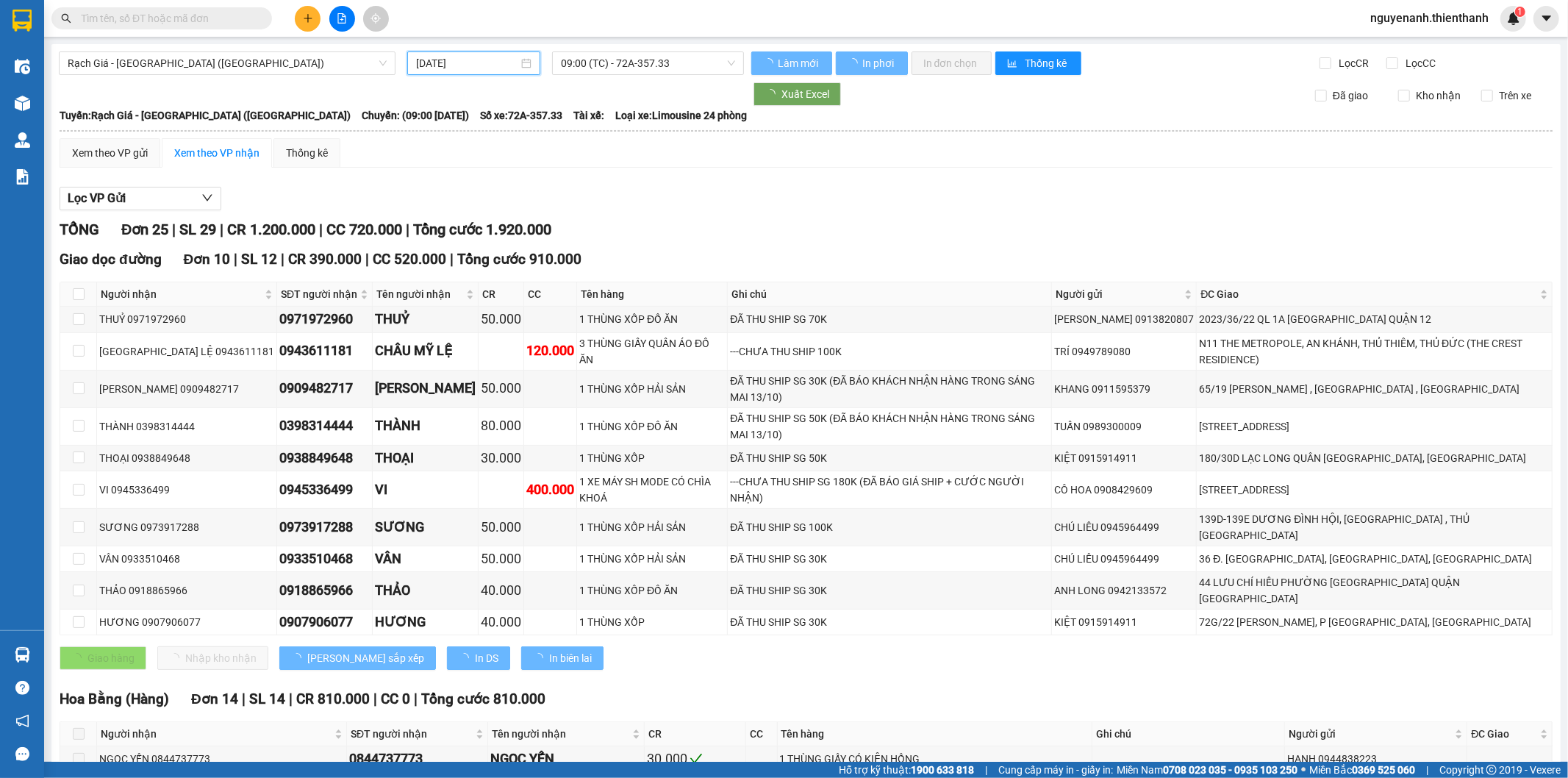
type input "[DATE]"
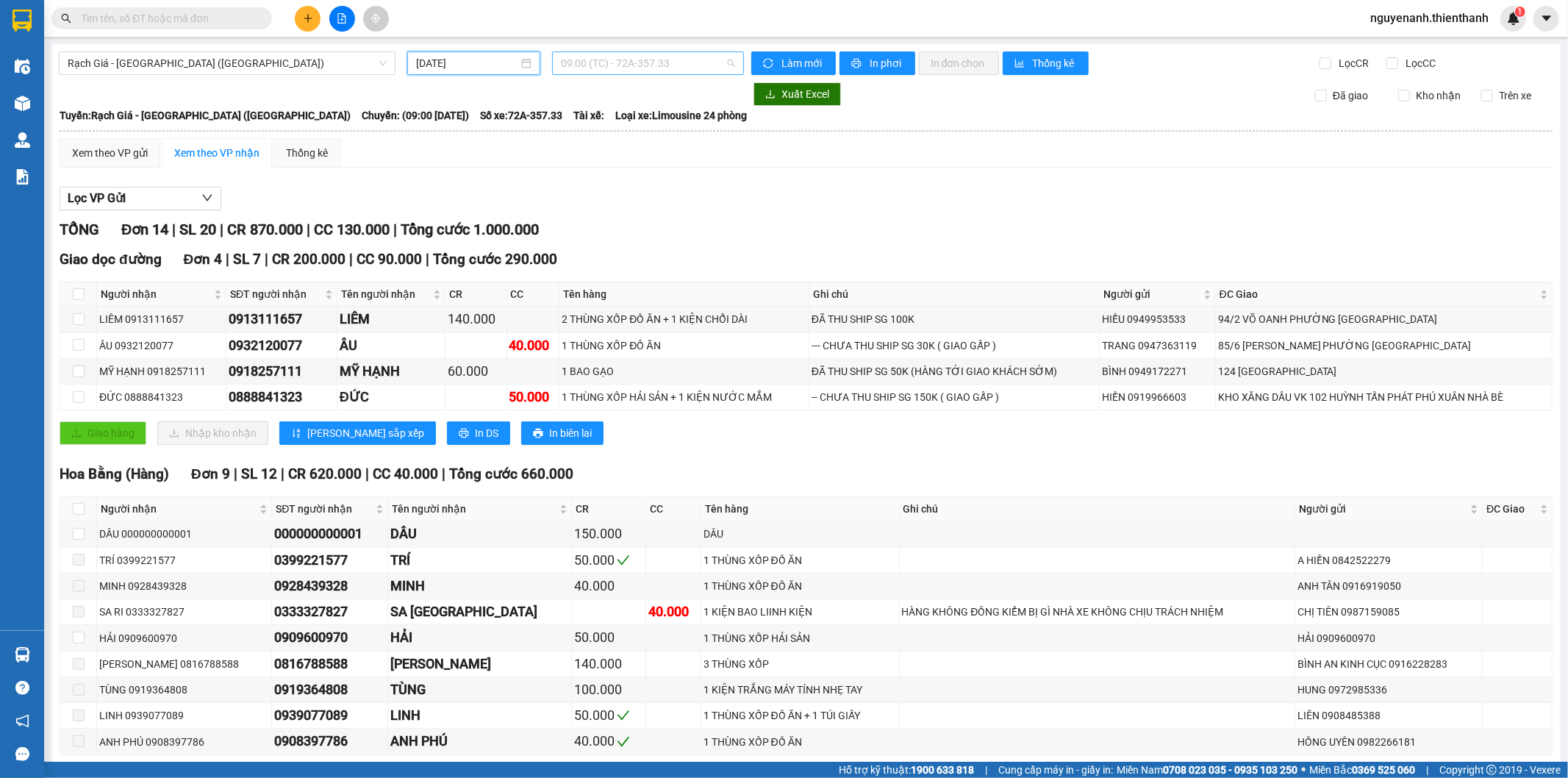
click at [670, 64] on span "09:00 (TC) - 72A-357.33" at bounding box center [647, 62] width 174 height 22
